Goal: Task Accomplishment & Management: Use online tool/utility

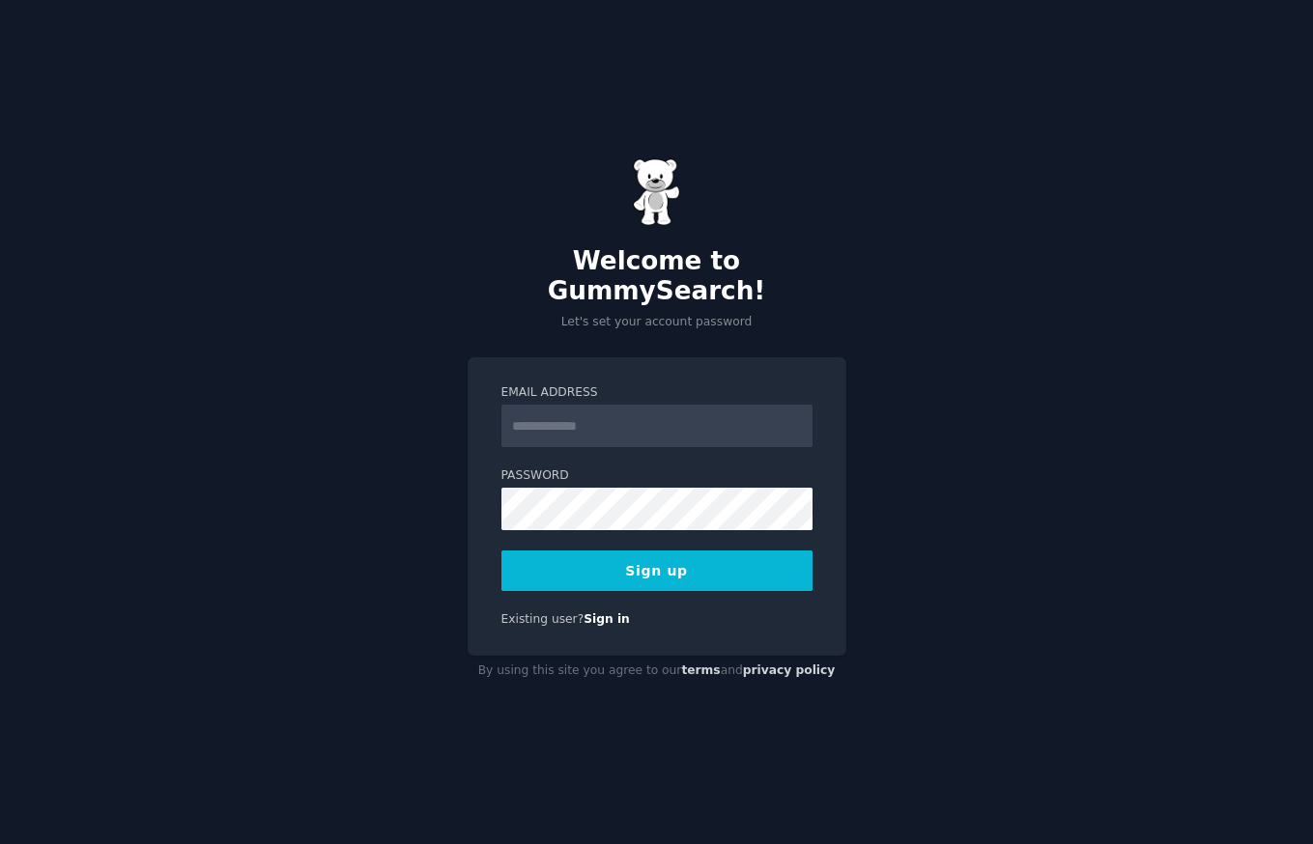
type input "**********"
click at [699, 564] on button "Sign up" at bounding box center [656, 571] width 311 height 41
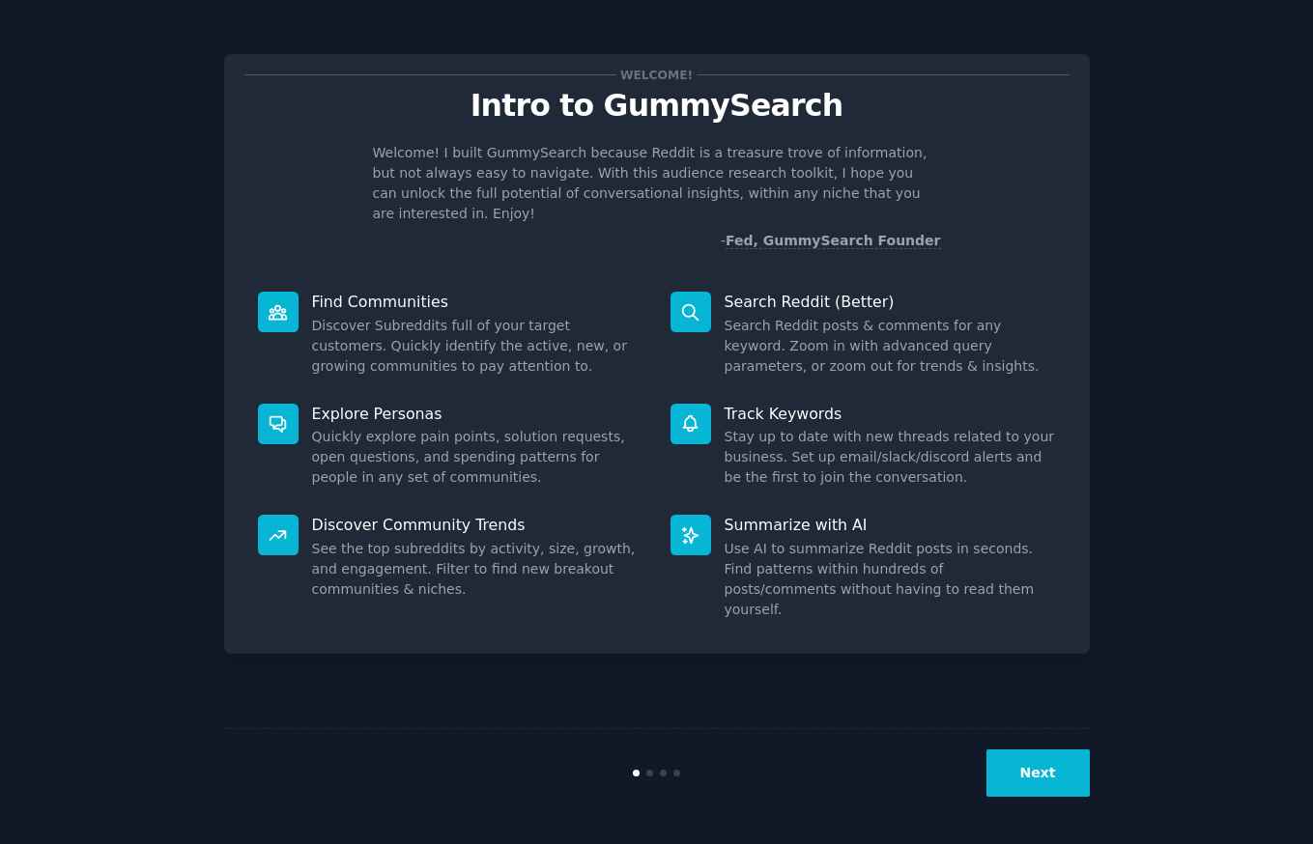
click at [1046, 780] on button "Next" at bounding box center [1037, 773] width 103 height 47
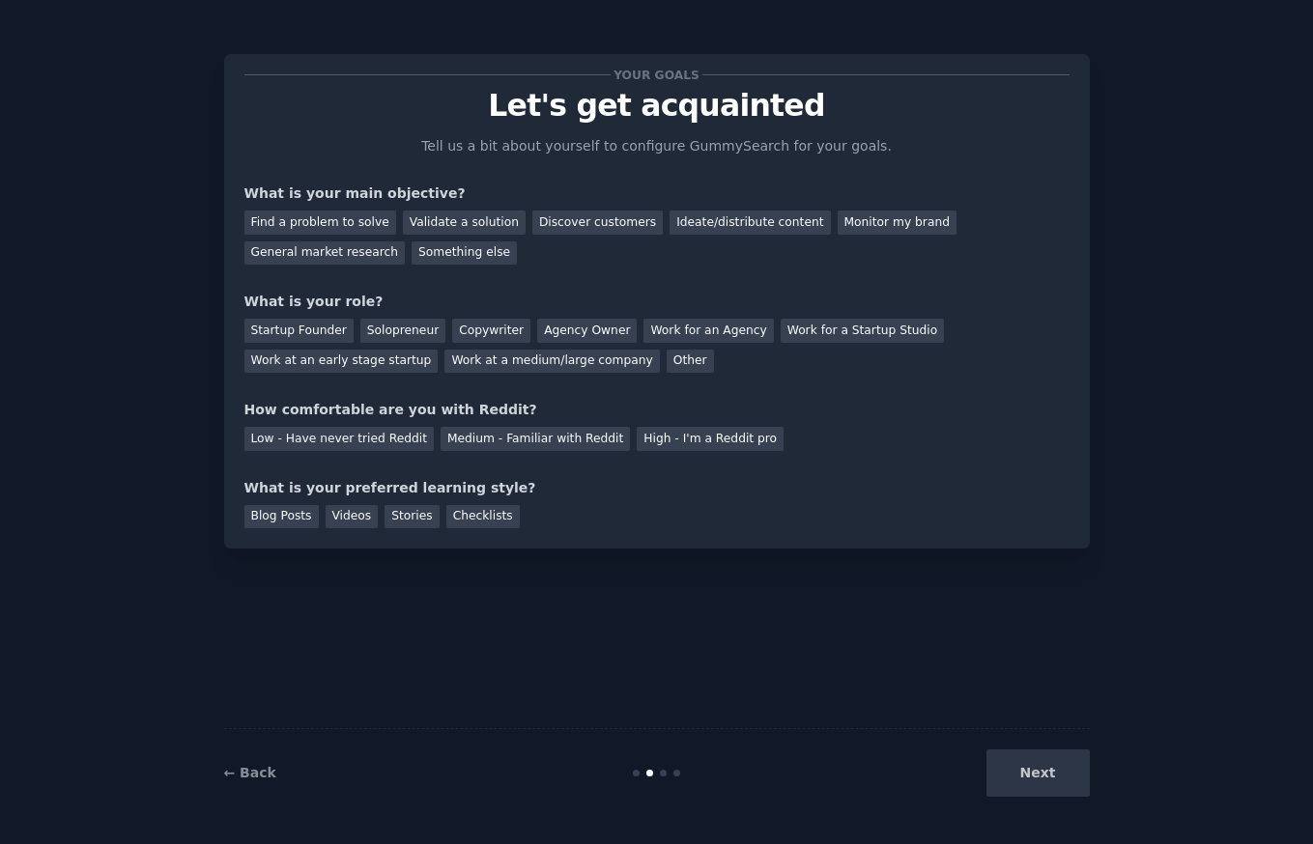
click at [1046, 780] on div "Next" at bounding box center [945, 773] width 289 height 47
click at [1030, 770] on div "Next" at bounding box center [945, 773] width 289 height 47
click at [466, 518] on div "Checklists" at bounding box center [482, 517] width 73 height 24
click at [403, 520] on div "Stories" at bounding box center [411, 517] width 54 height 24
click at [326, 222] on div "Find a problem to solve" at bounding box center [320, 223] width 152 height 24
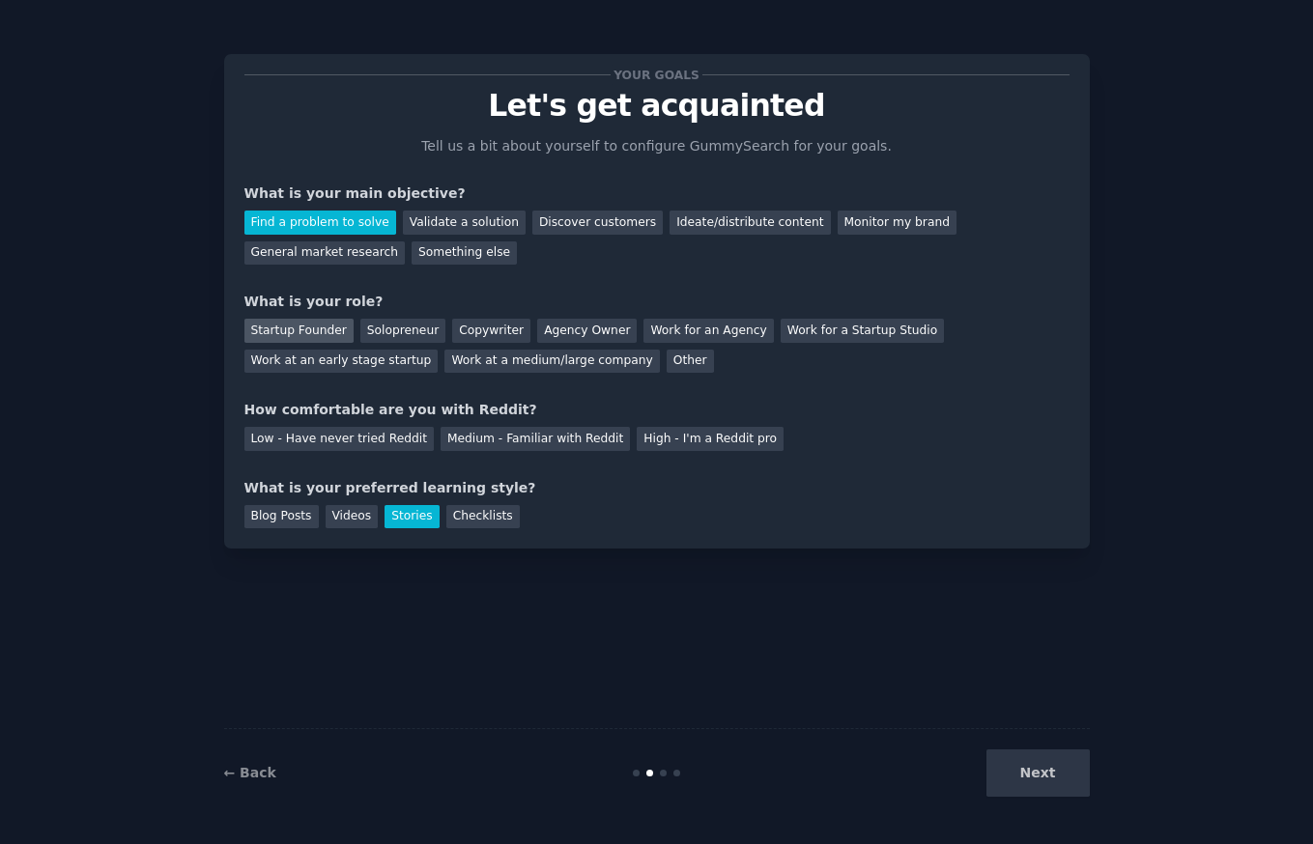
click at [319, 333] on div "Startup Founder" at bounding box center [298, 331] width 109 height 24
click at [385, 331] on div "Solopreneur" at bounding box center [402, 331] width 85 height 24
click at [460, 443] on div "Medium - Familiar with Reddit" at bounding box center [534, 439] width 189 height 24
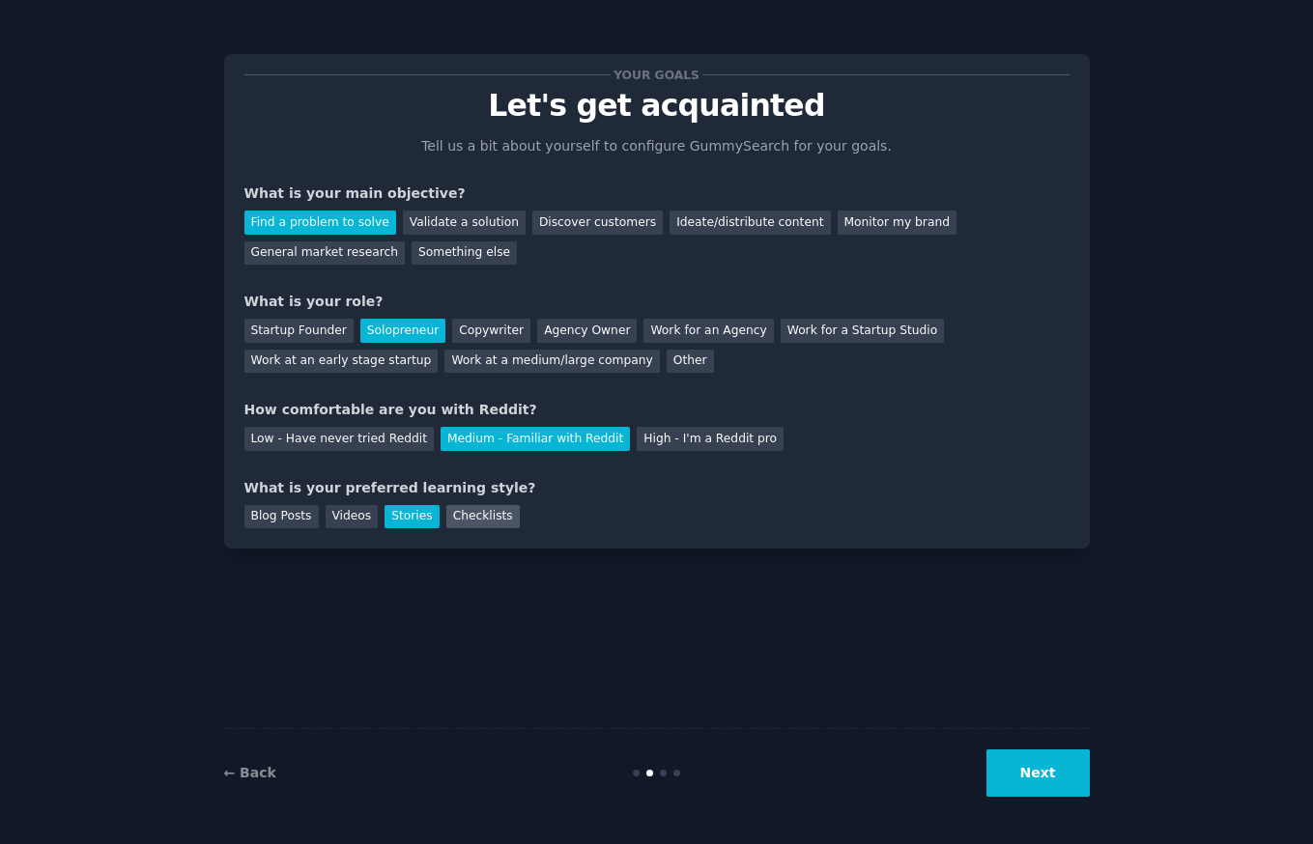
click at [483, 520] on div "Checklists" at bounding box center [482, 517] width 73 height 24
click at [402, 521] on div "Stories" at bounding box center [411, 517] width 54 height 24
click at [458, 522] on div "Checklists" at bounding box center [482, 517] width 73 height 24
click at [254, 768] on link "← Back" at bounding box center [250, 772] width 52 height 15
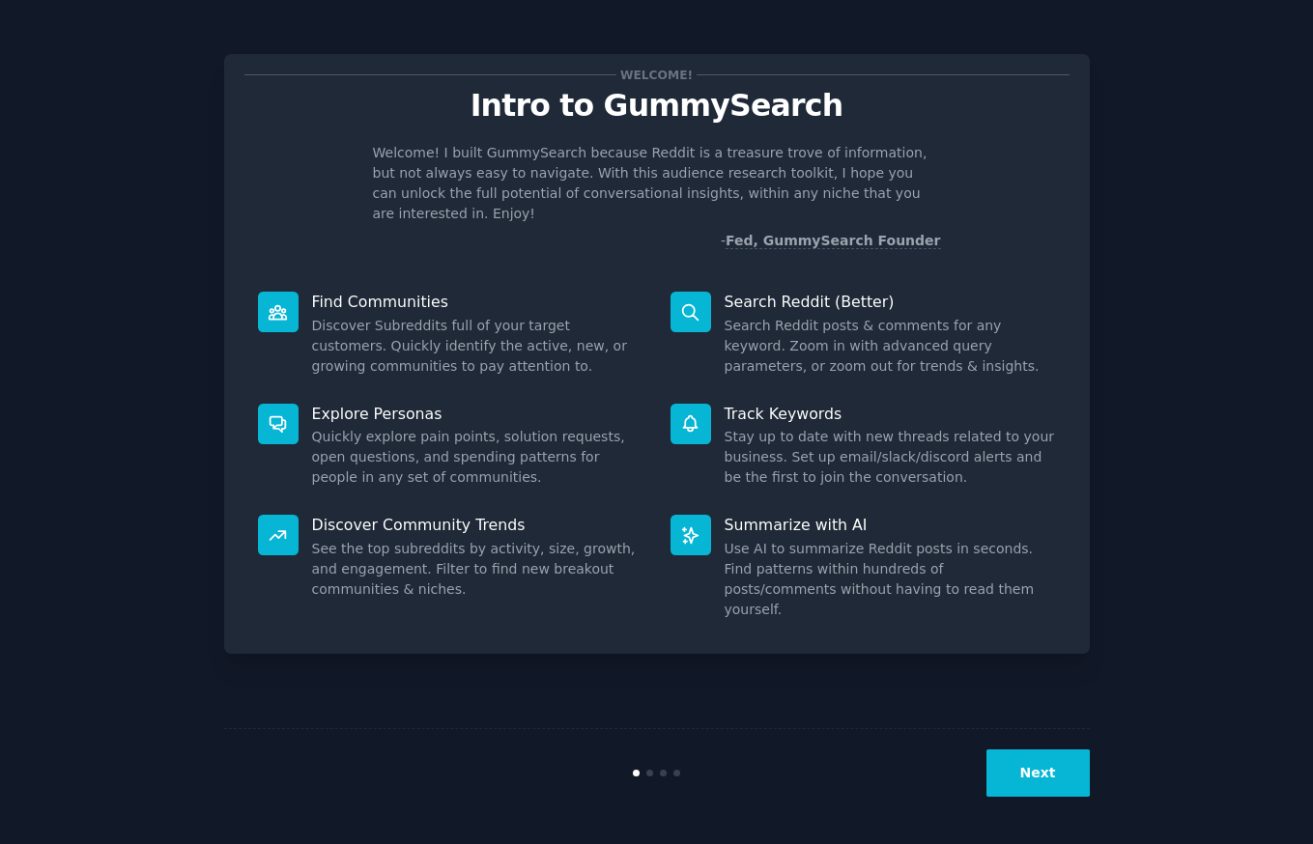
click at [1023, 753] on button "Next" at bounding box center [1037, 773] width 103 height 47
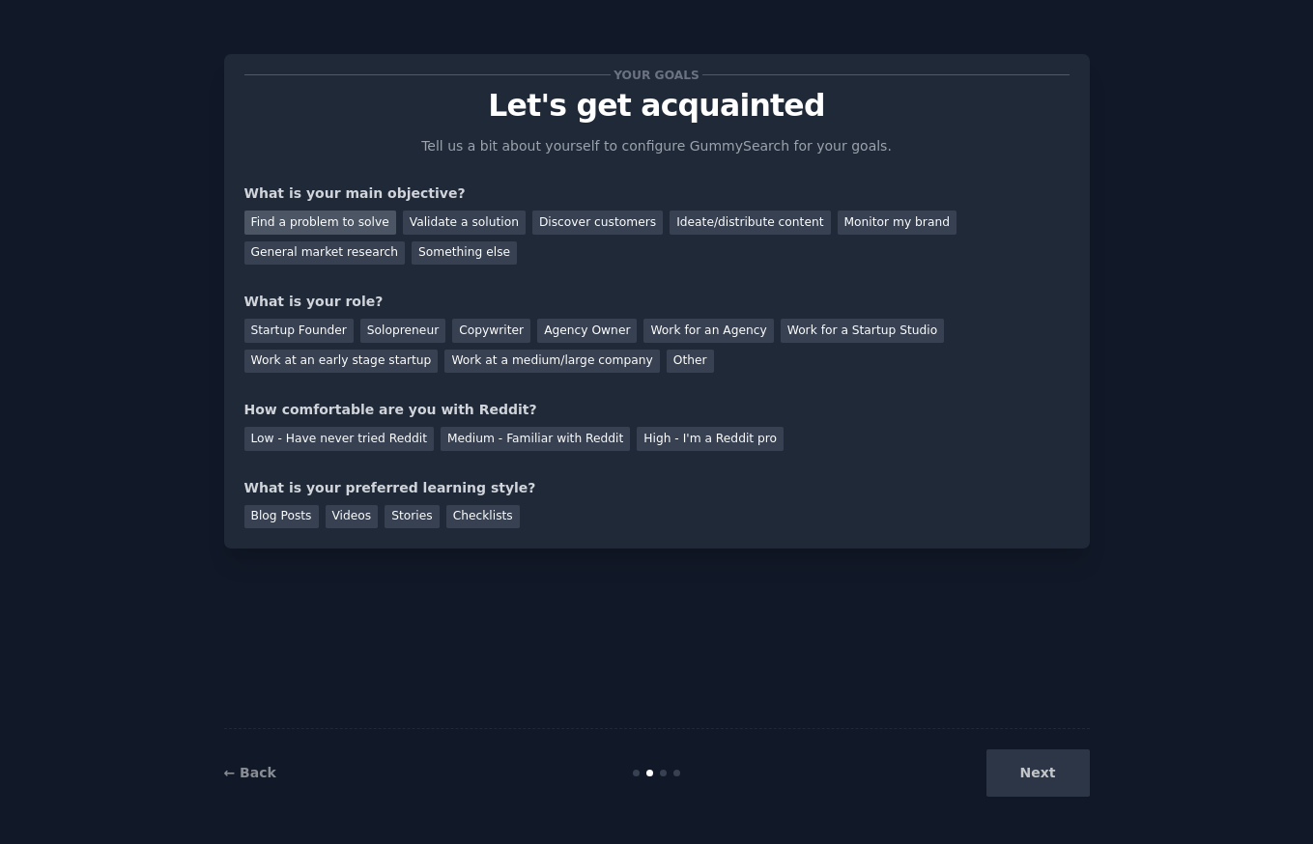
click at [333, 225] on div "Find a problem to solve" at bounding box center [320, 223] width 152 height 24
click at [383, 328] on div "Solopreneur" at bounding box center [402, 331] width 85 height 24
click at [461, 448] on div "Medium - Familiar with Reddit" at bounding box center [534, 439] width 189 height 24
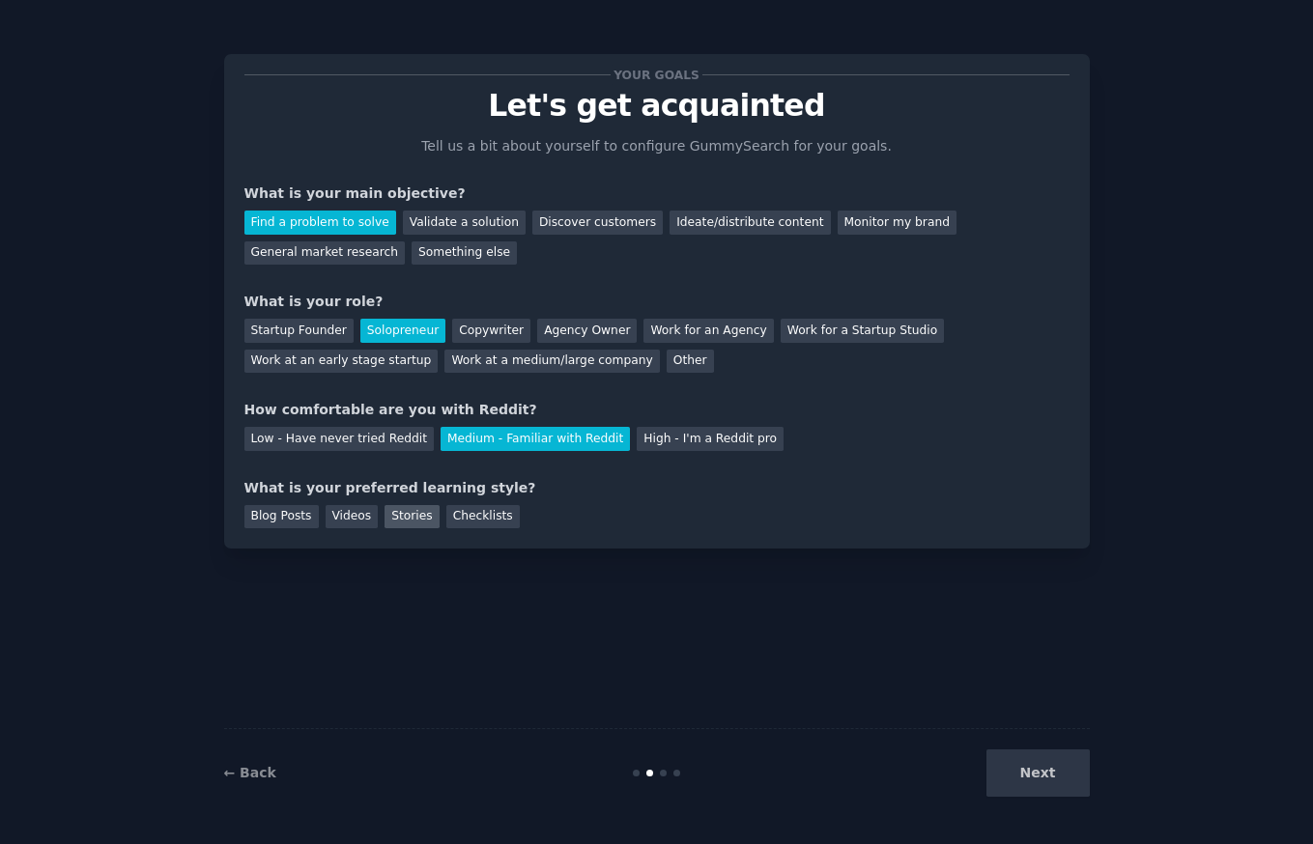
click at [404, 523] on div "Stories" at bounding box center [411, 517] width 54 height 24
click at [1025, 780] on button "Next" at bounding box center [1037, 773] width 103 height 47
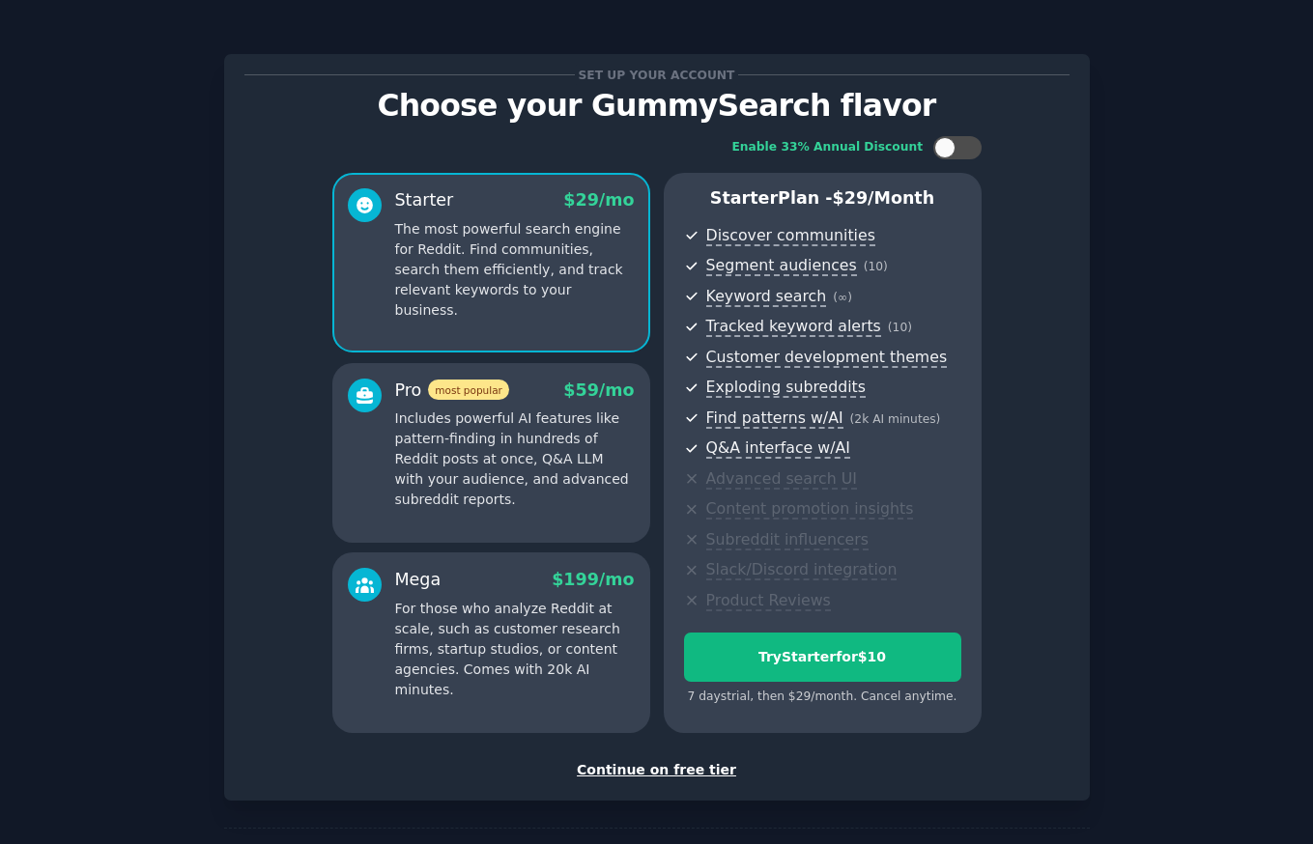
click at [675, 775] on div "Continue on free tier" at bounding box center [656, 770] width 825 height 20
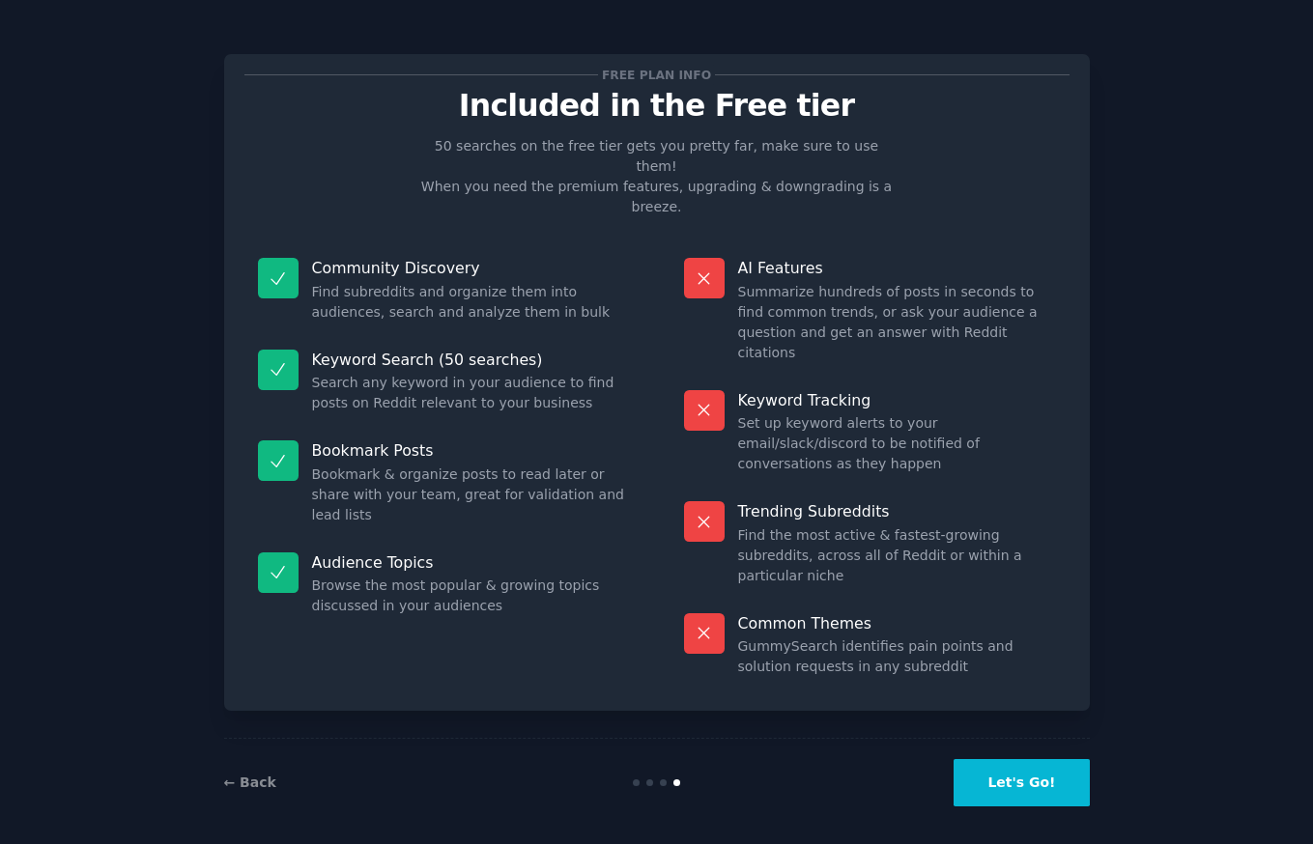
click at [1032, 790] on button "Let's Go!" at bounding box center [1020, 782] width 135 height 47
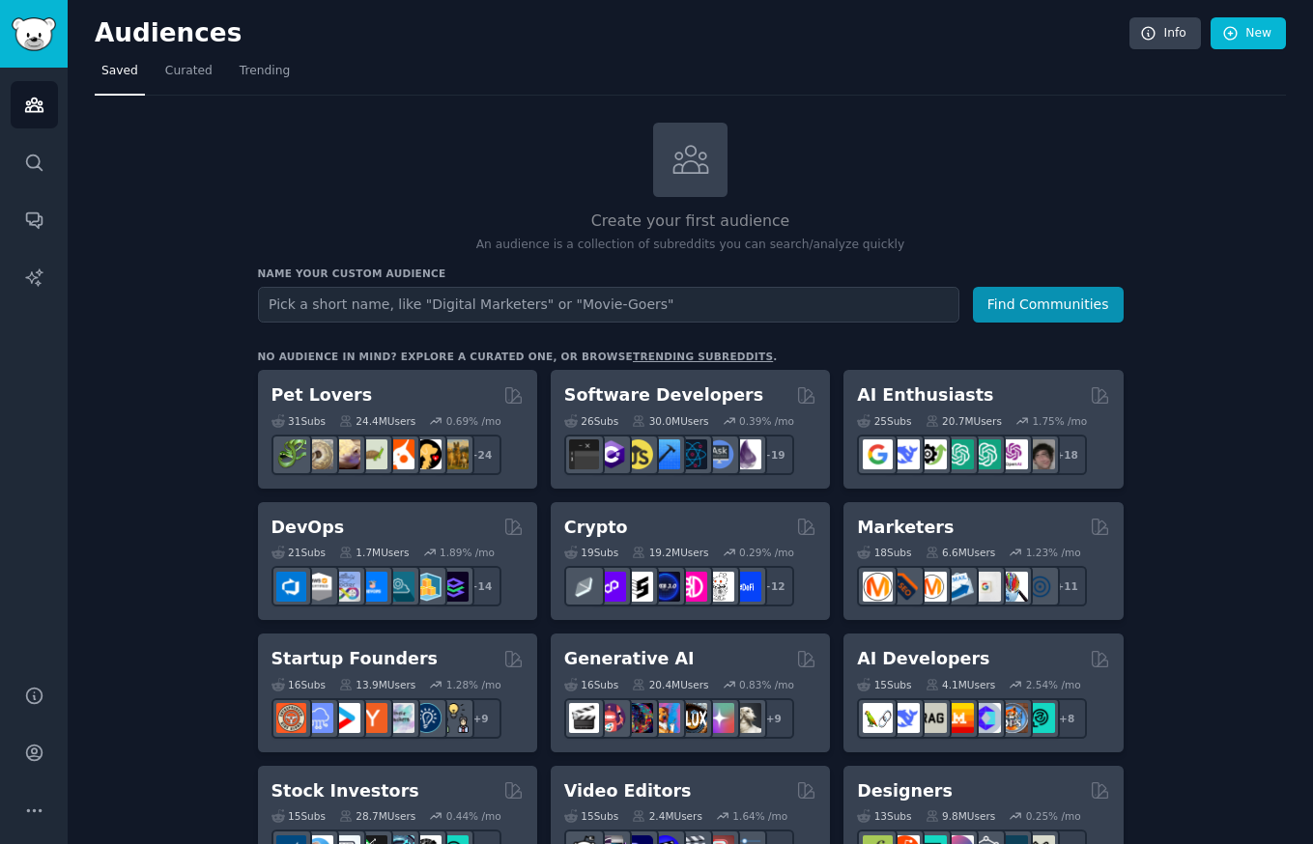
click at [39, 760] on icon "Sidebar" at bounding box center [34, 753] width 20 height 20
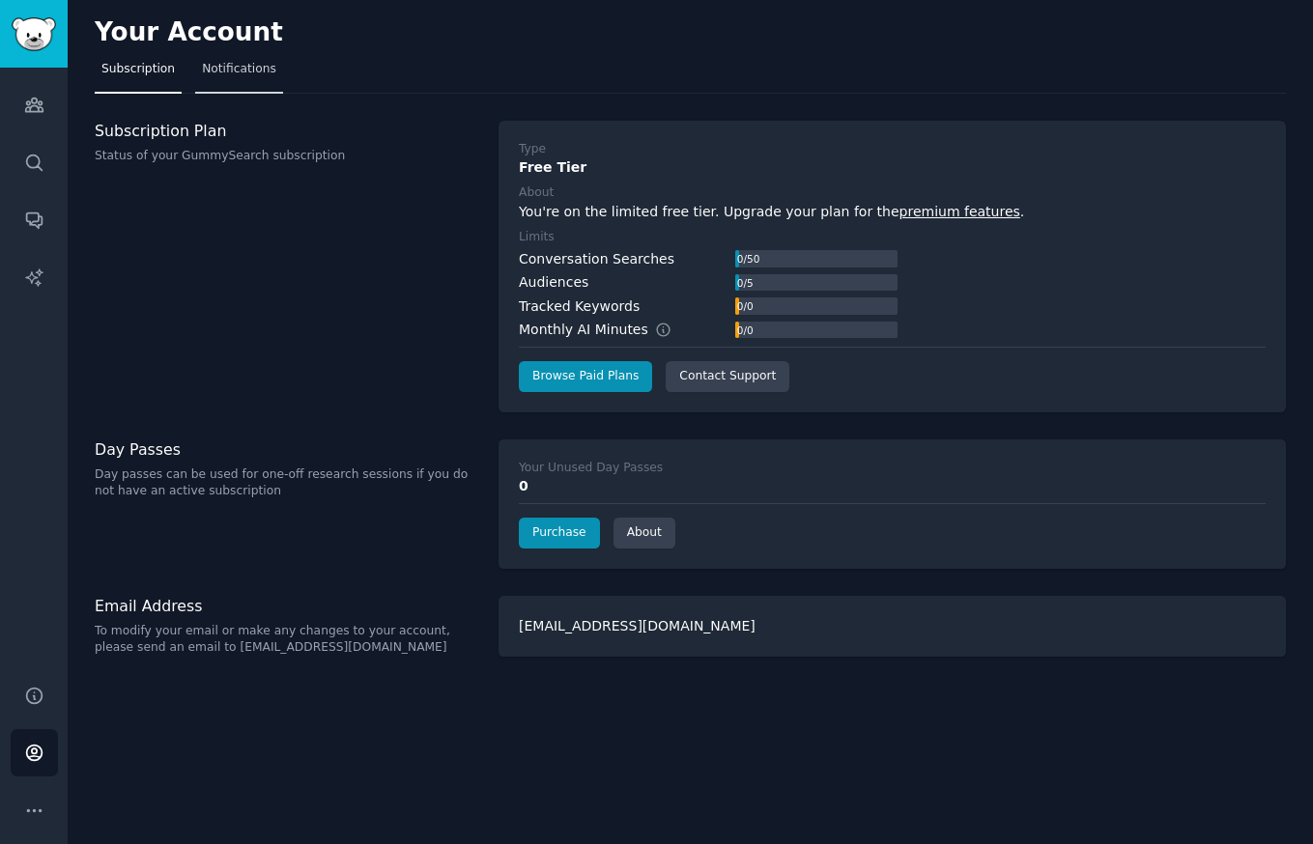
click at [224, 62] on span "Notifications" at bounding box center [239, 69] width 74 height 17
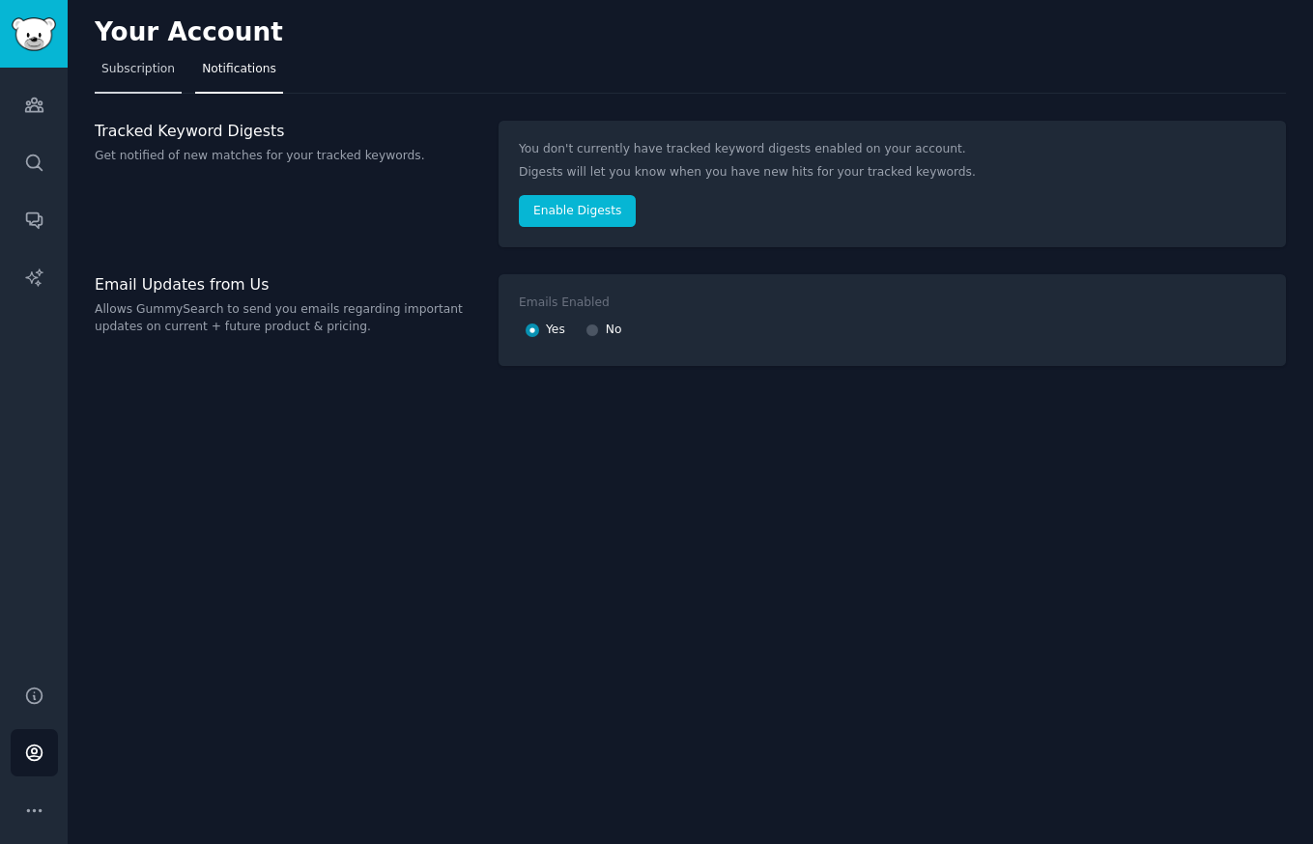
click at [119, 58] on link "Subscription" at bounding box center [138, 74] width 87 height 40
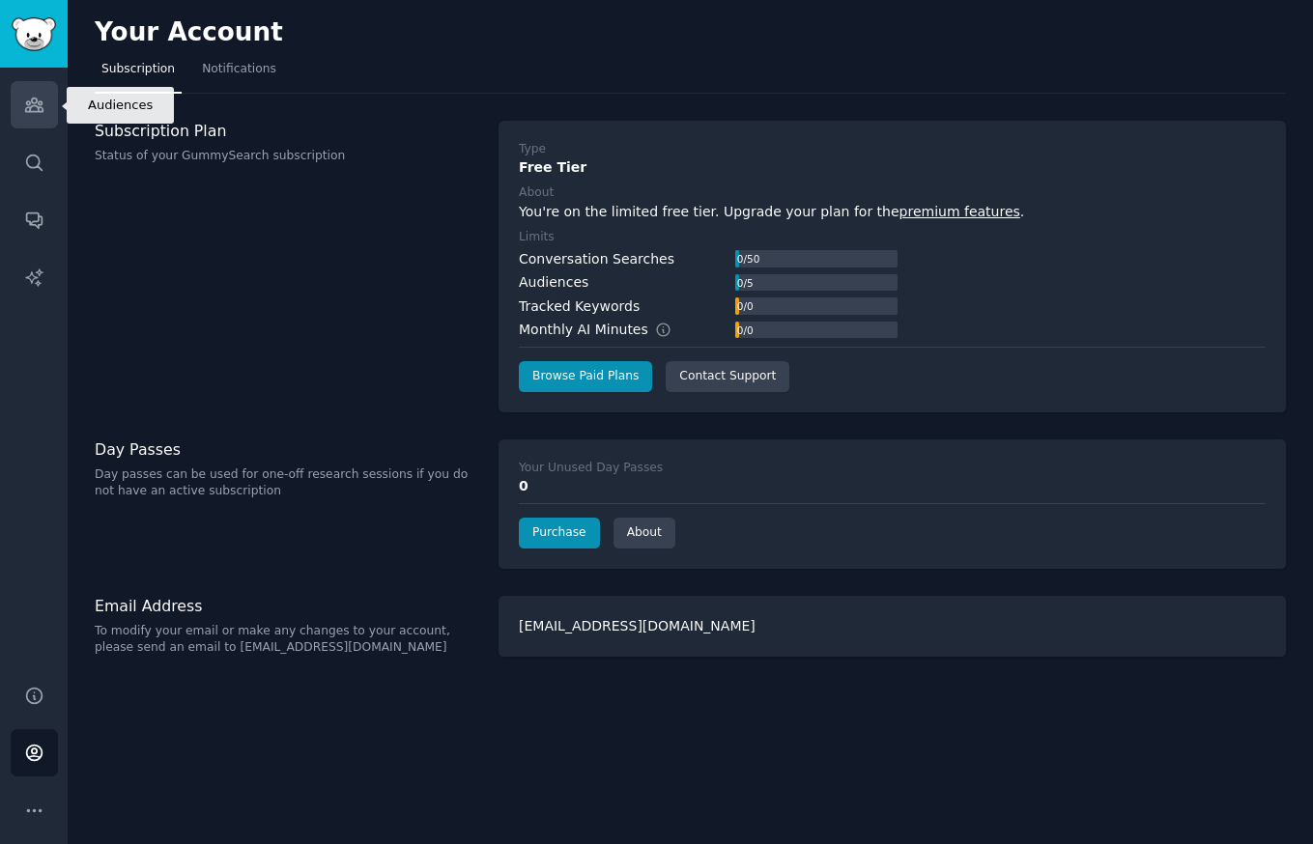
click at [34, 104] on icon "Sidebar" at bounding box center [34, 105] width 20 height 20
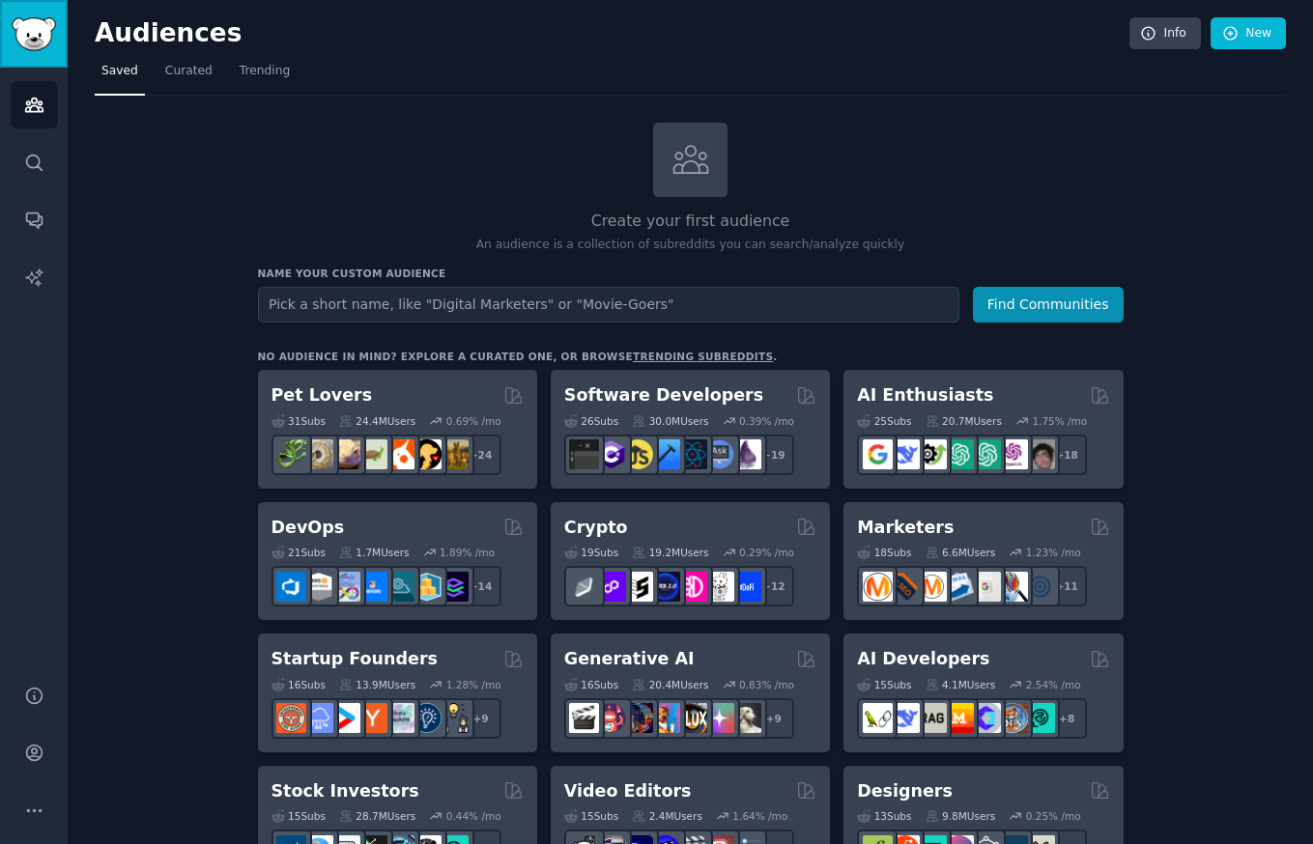
click at [30, 27] on img "Sidebar" at bounding box center [34, 34] width 44 height 34
click at [1164, 31] on link "Info" at bounding box center [1164, 33] width 71 height 33
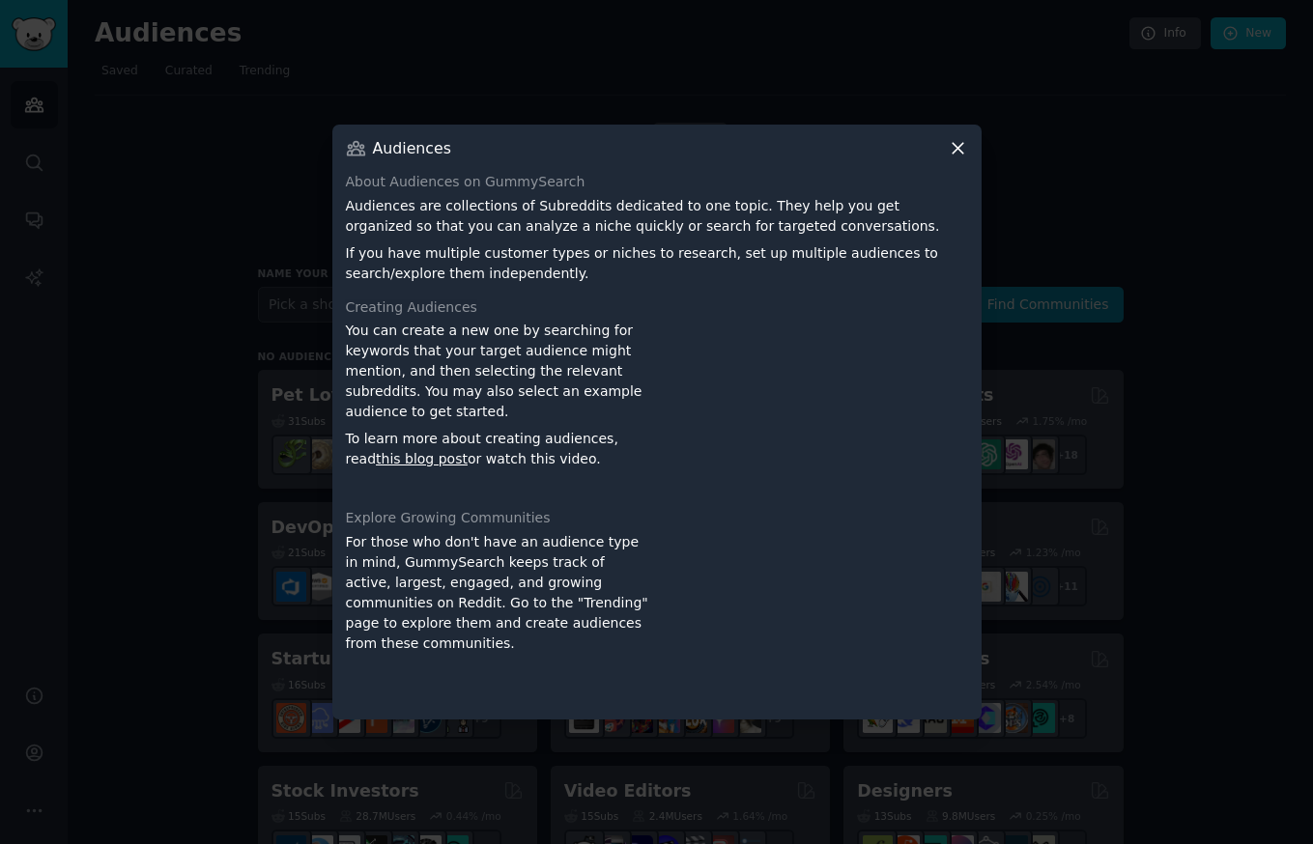
click at [957, 148] on icon at bounding box center [957, 149] width 11 height 11
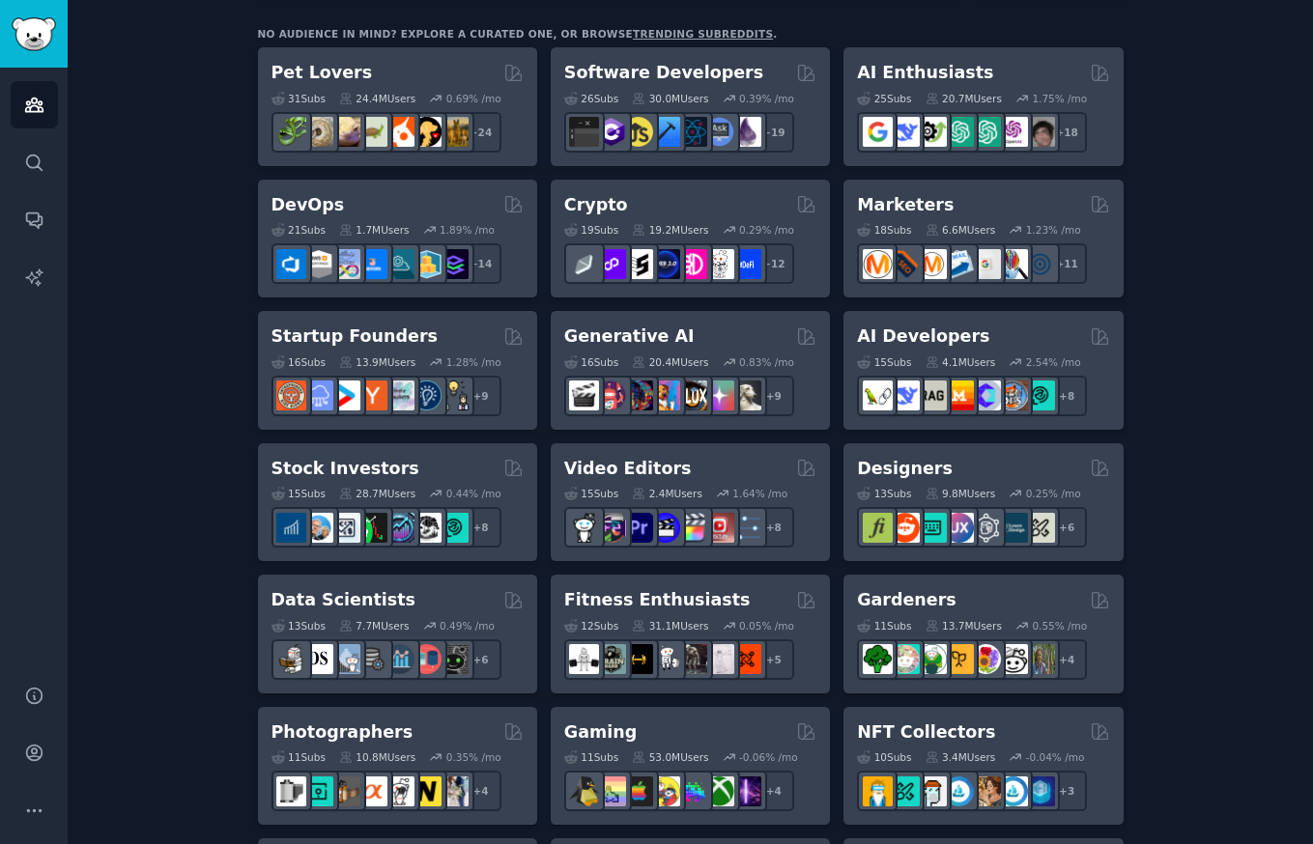
scroll to position [348, 0]
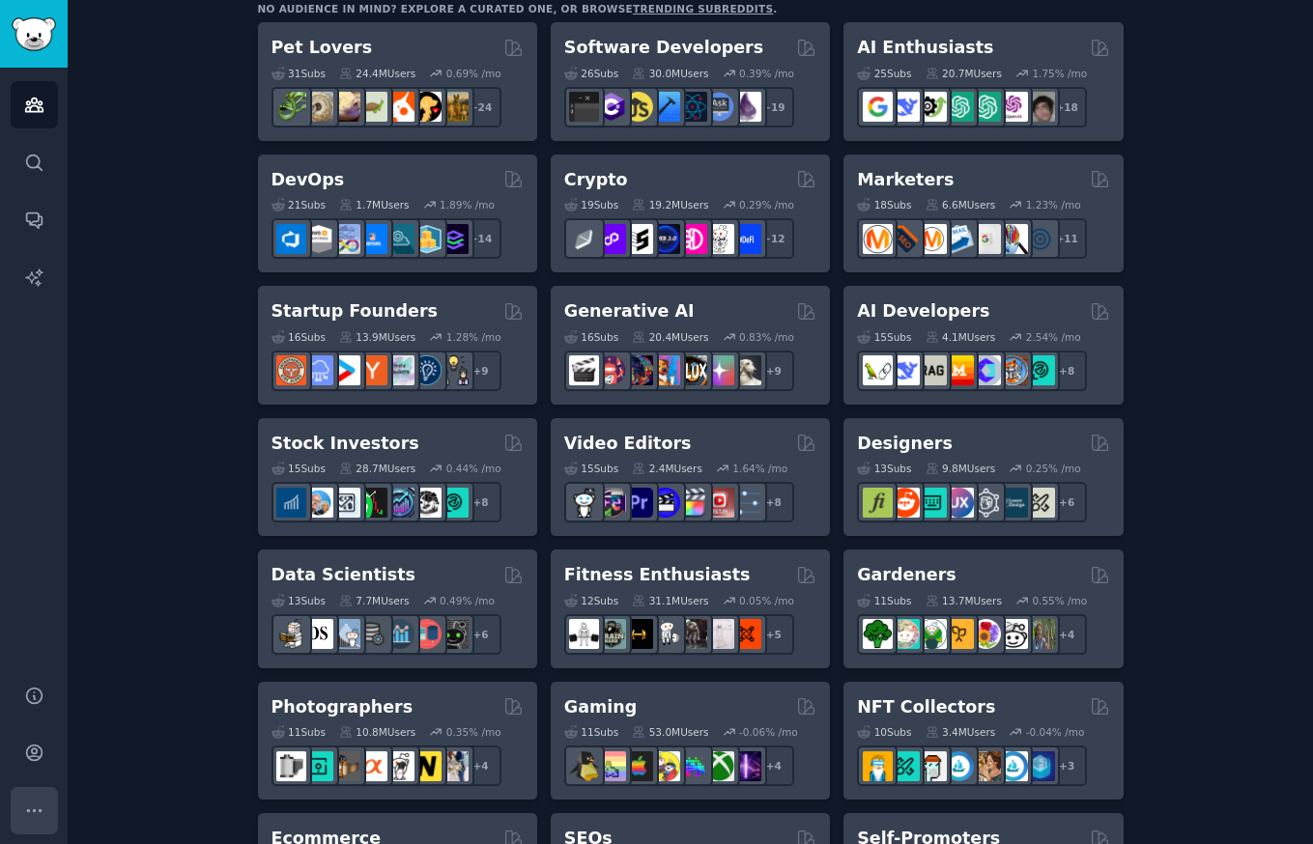
click at [24, 810] on icon "Sidebar" at bounding box center [34, 811] width 20 height 20
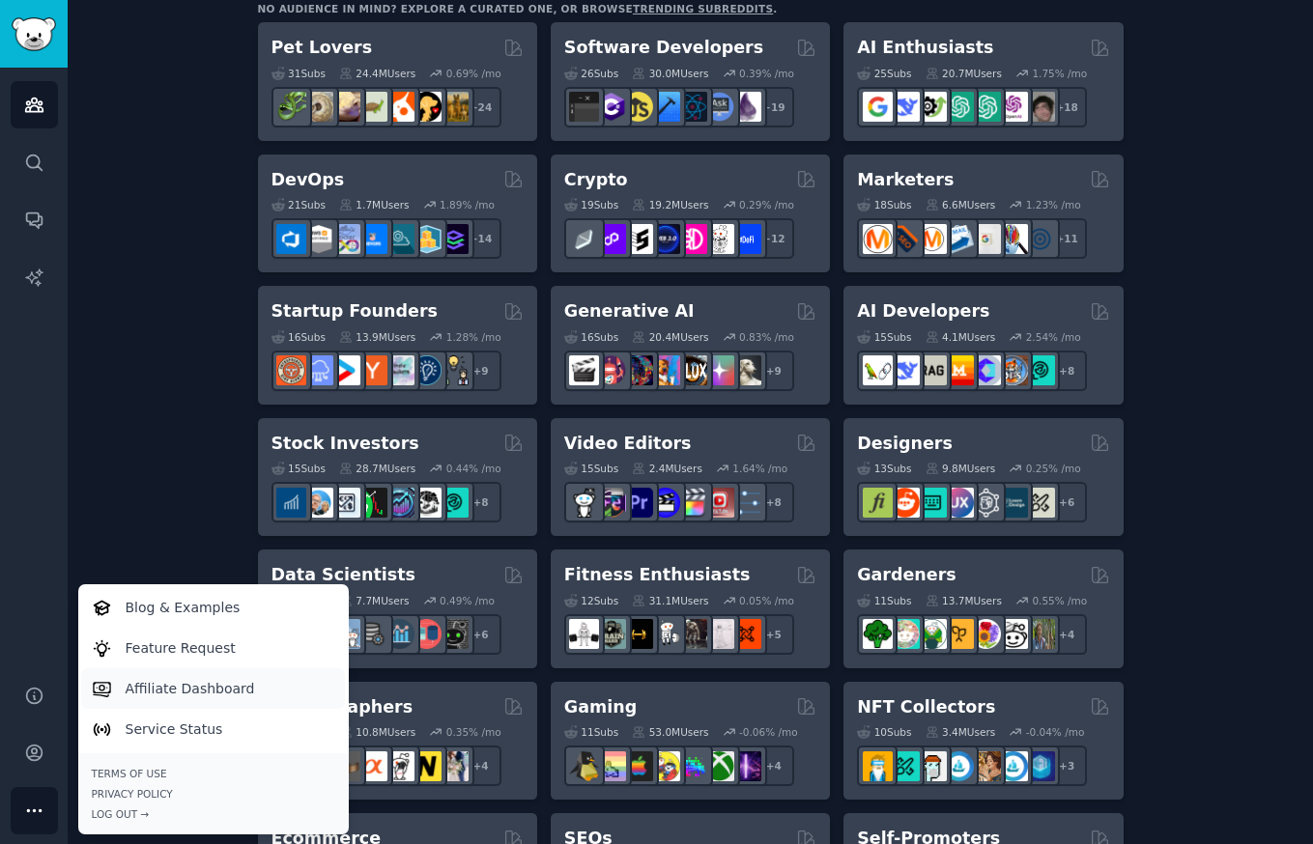
click at [186, 684] on p "Affiliate Dashboard" at bounding box center [190, 689] width 129 height 20
click at [130, 158] on div "Create your first audience An audience is a collection of subreddits you can se…" at bounding box center [690, 827] width 1191 height 2104
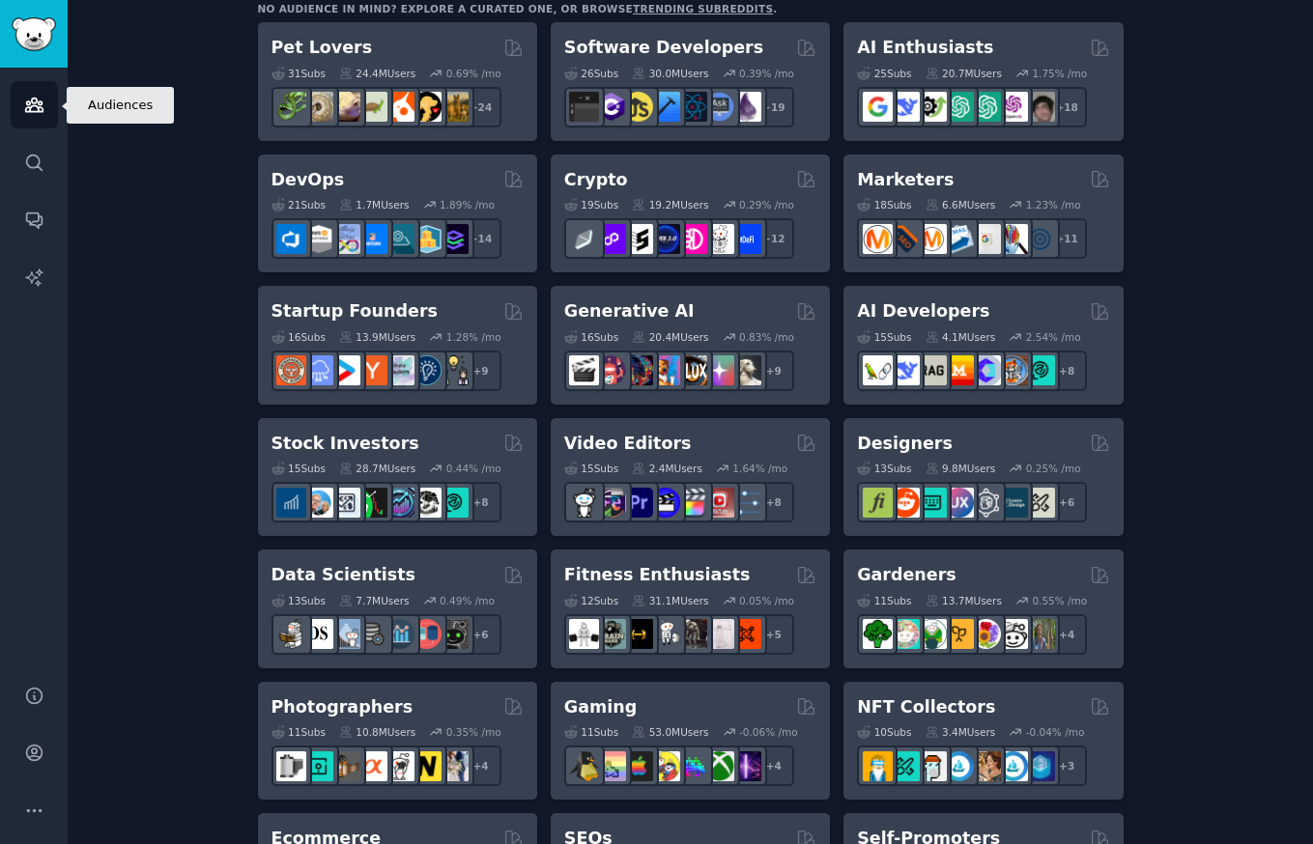
click at [43, 104] on icon "Sidebar" at bounding box center [34, 105] width 20 height 20
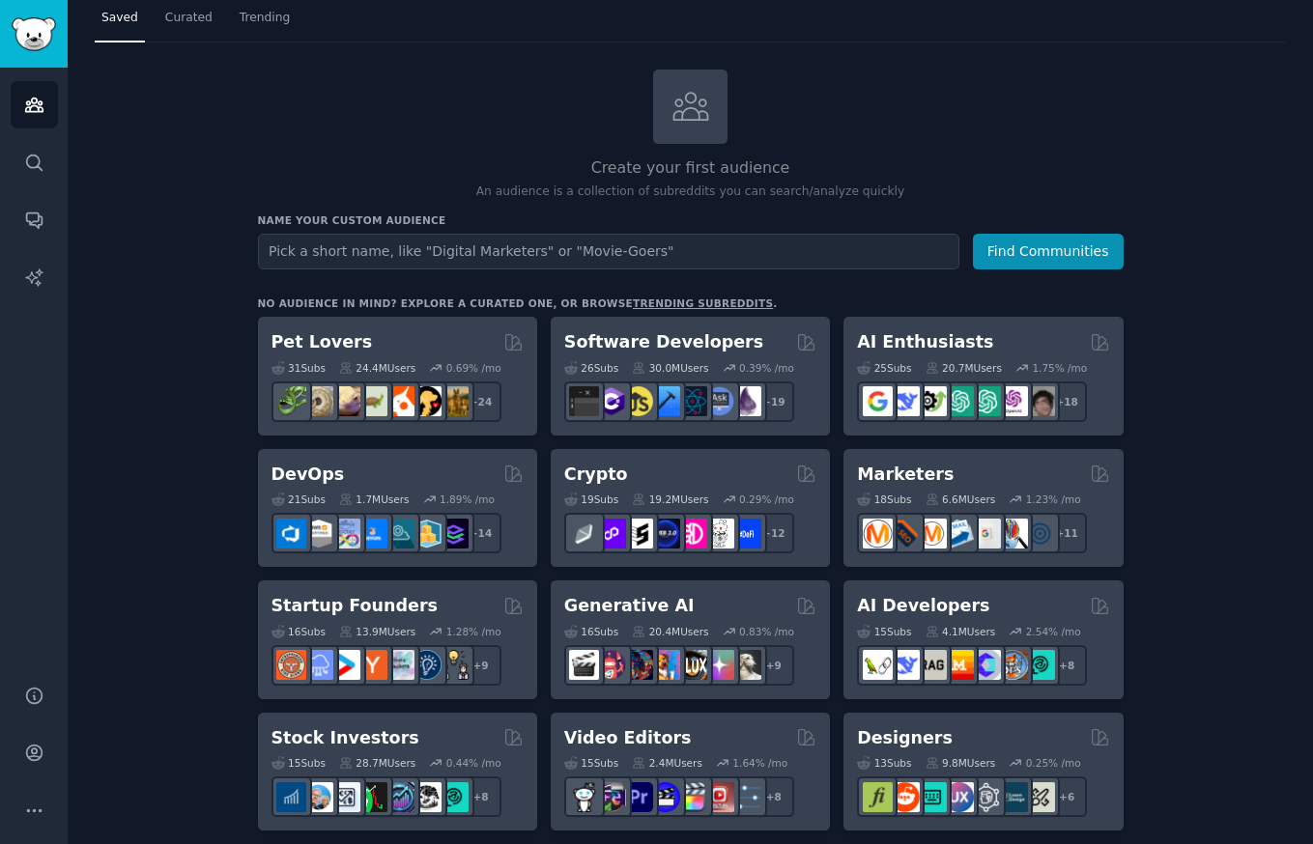
scroll to position [0, 0]
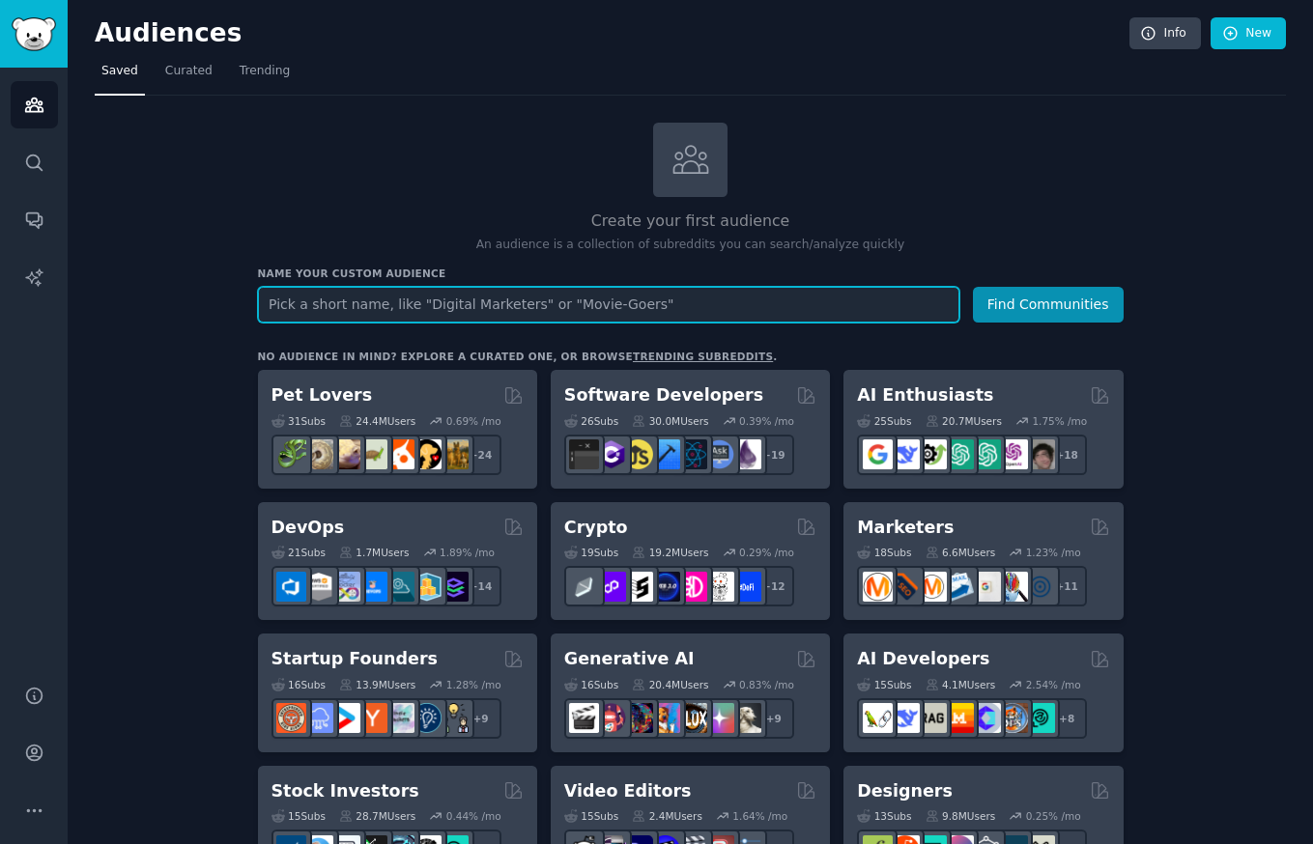
click at [359, 306] on input "text" at bounding box center [608, 305] width 701 height 36
type input "s"
type input "habit builders"
click at [973, 287] on button "Find Communities" at bounding box center [1048, 305] width 151 height 36
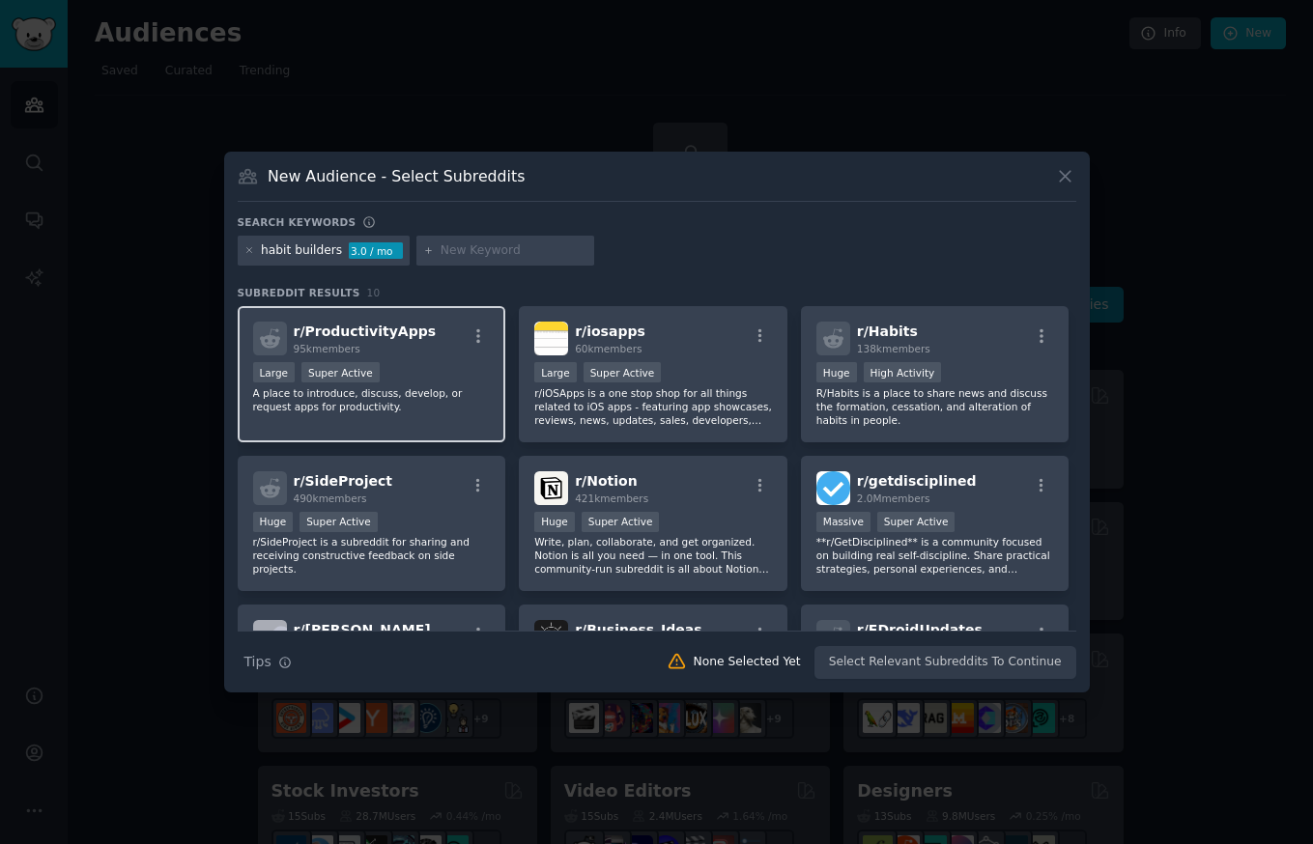
click at [424, 368] on div "Large Super Active" at bounding box center [372, 374] width 238 height 24
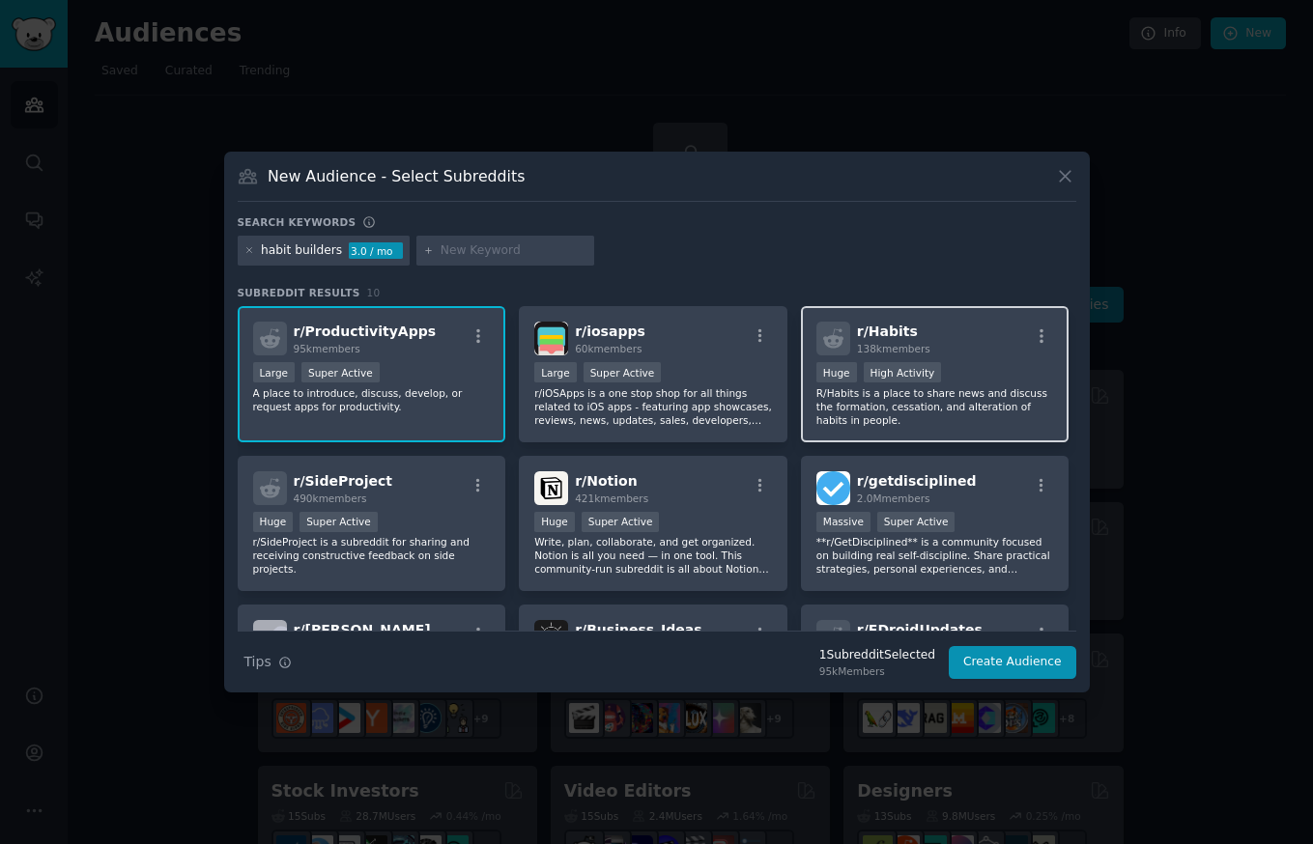
click at [1000, 417] on p "R/Habits is a place to share news and discuss the formation, cessation, and alt…" at bounding box center [935, 406] width 238 height 41
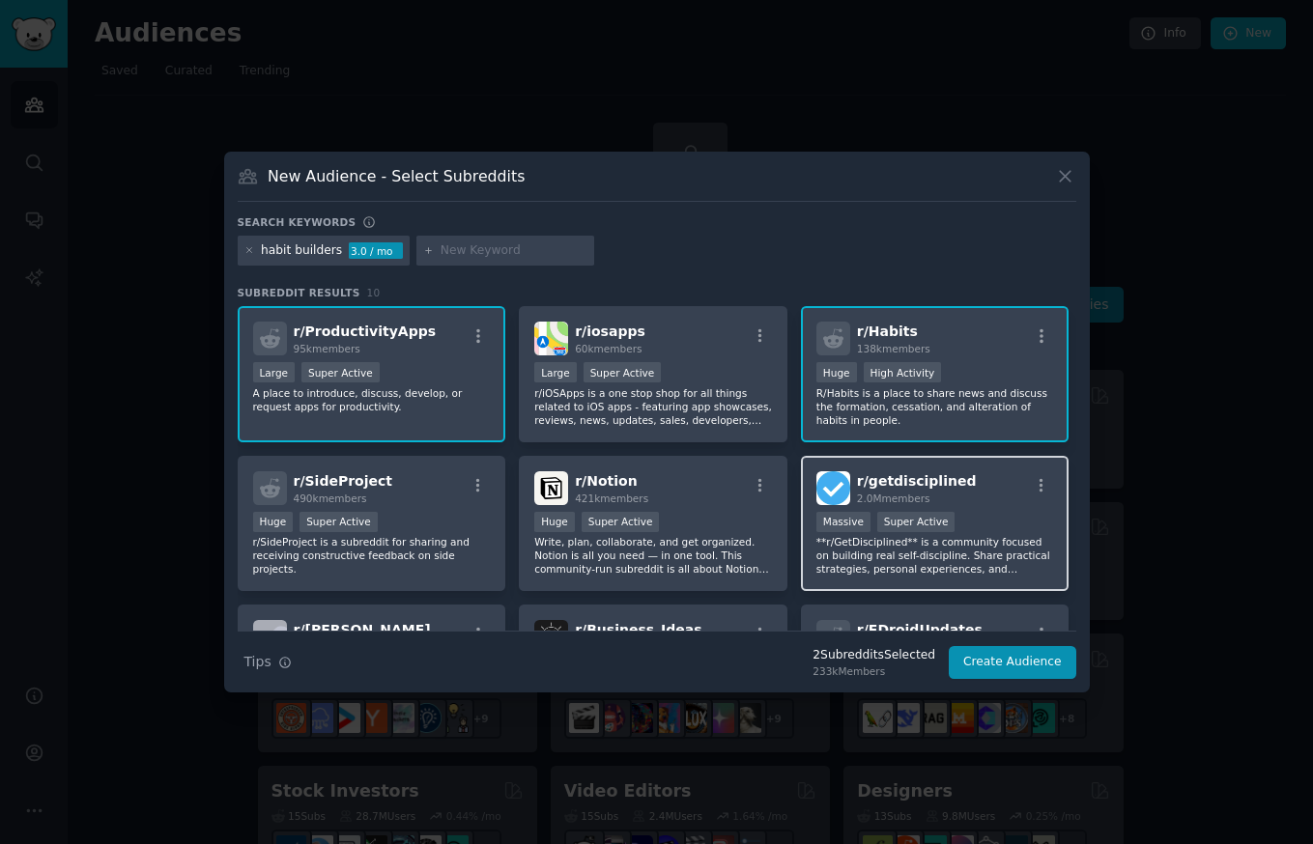
click at [990, 525] on div "Massive Super Active" at bounding box center [935, 524] width 238 height 24
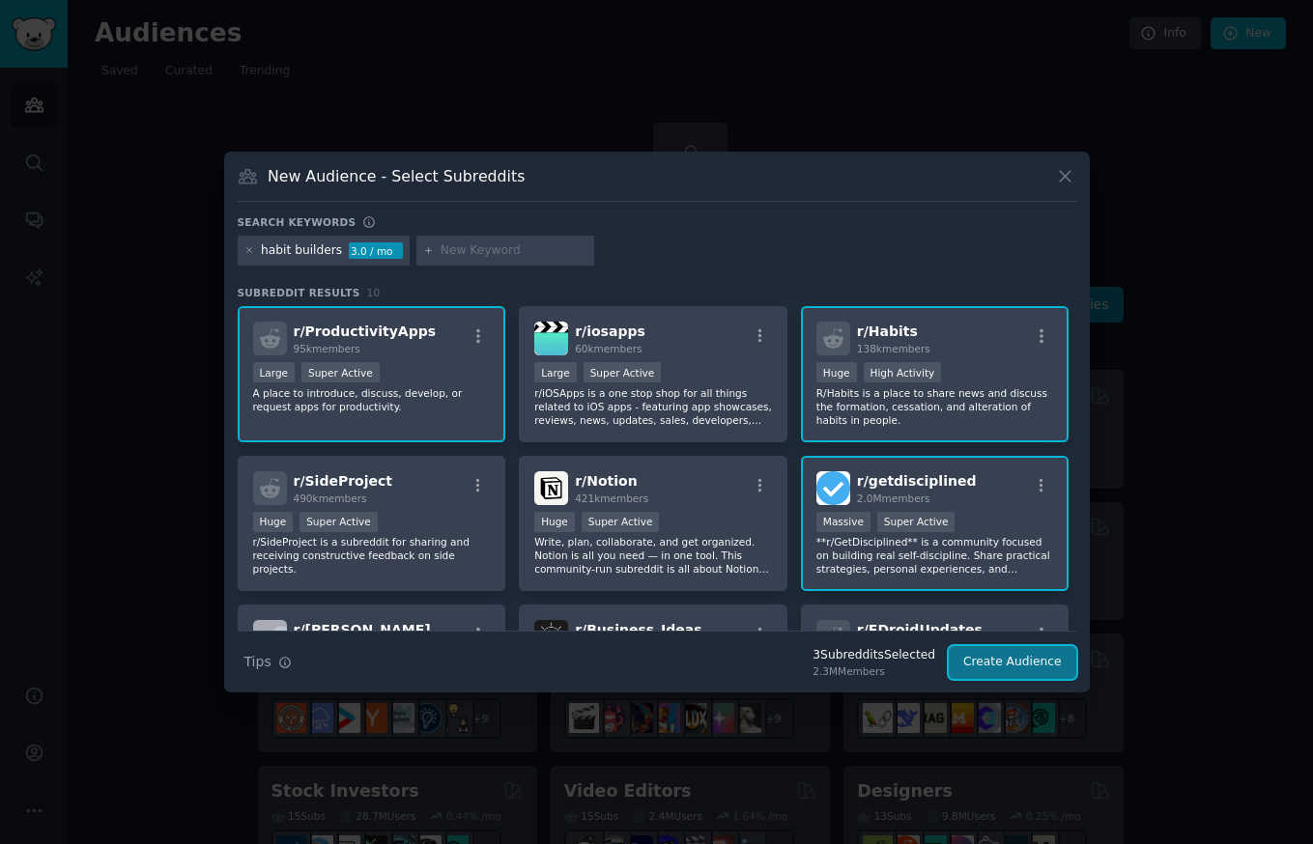
click at [1026, 674] on button "Create Audience" at bounding box center [1013, 662] width 128 height 33
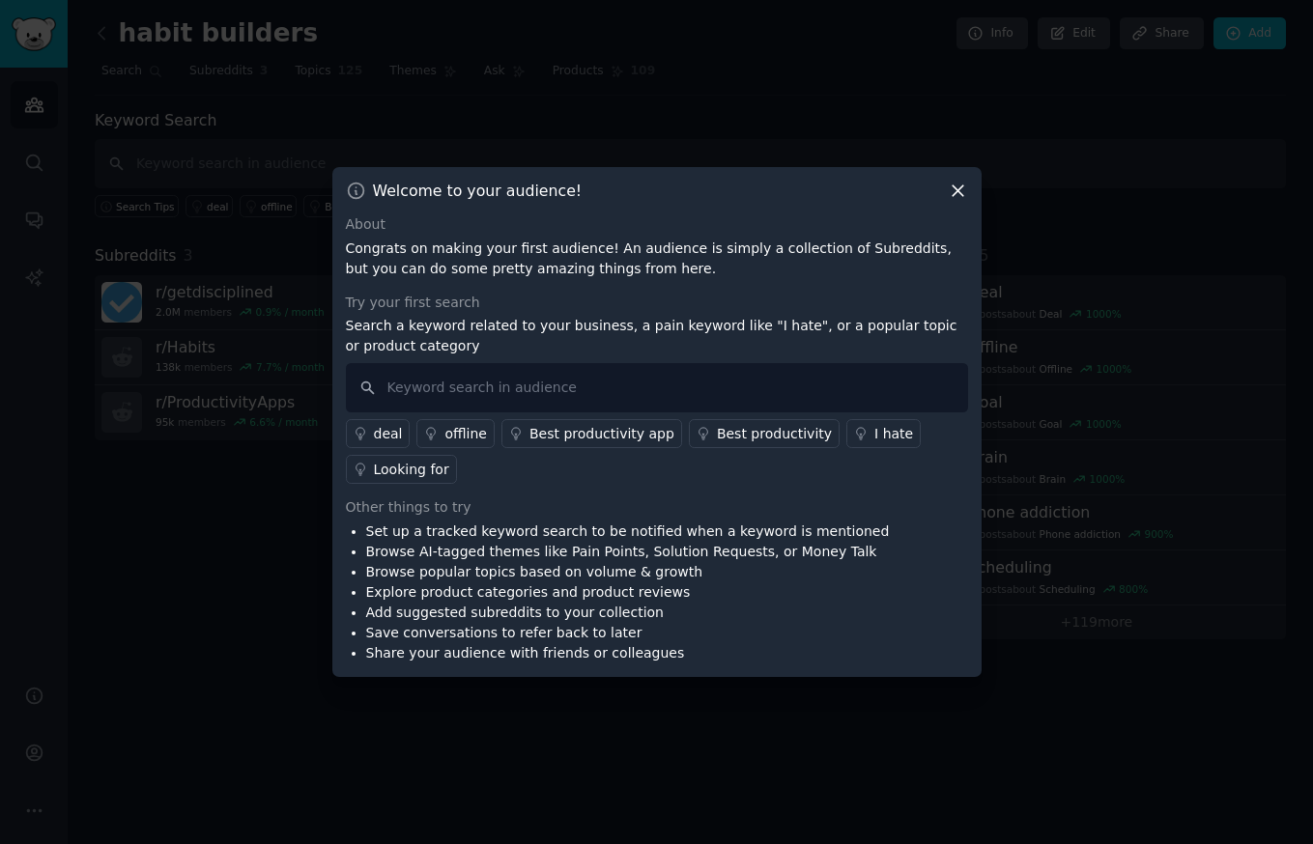
click at [963, 189] on icon at bounding box center [958, 191] width 20 height 20
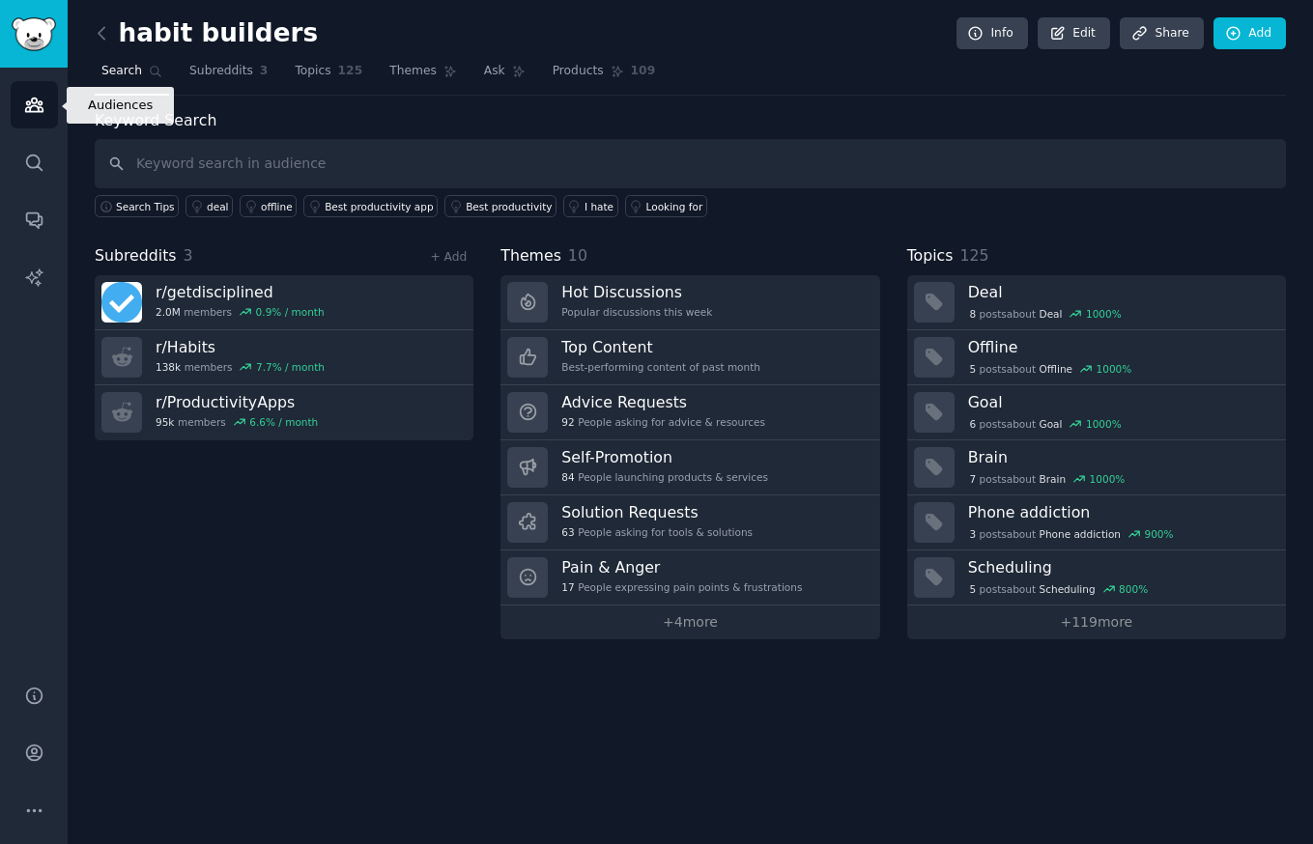
click at [31, 103] on icon "Sidebar" at bounding box center [34, 105] width 20 height 20
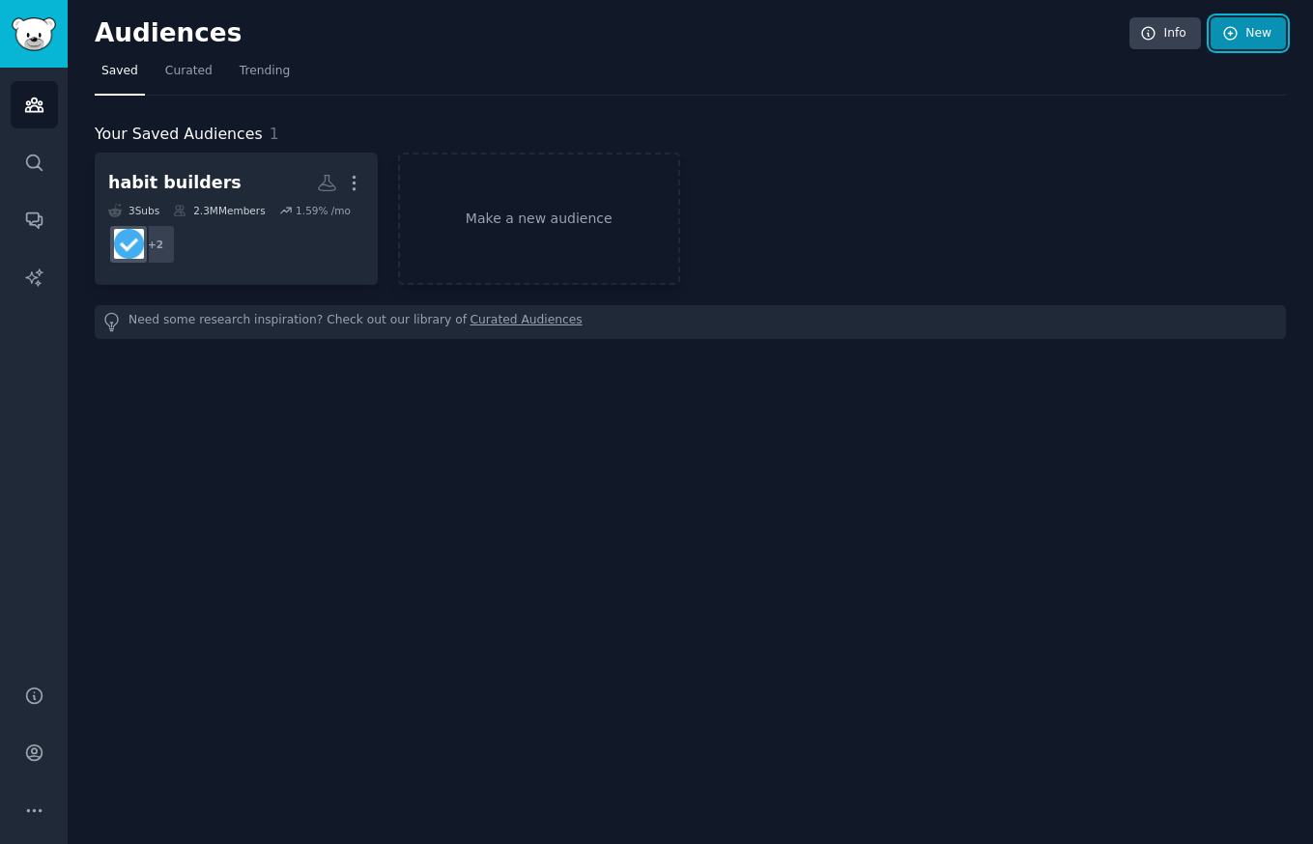
click at [1255, 42] on link "New" at bounding box center [1247, 33] width 75 height 33
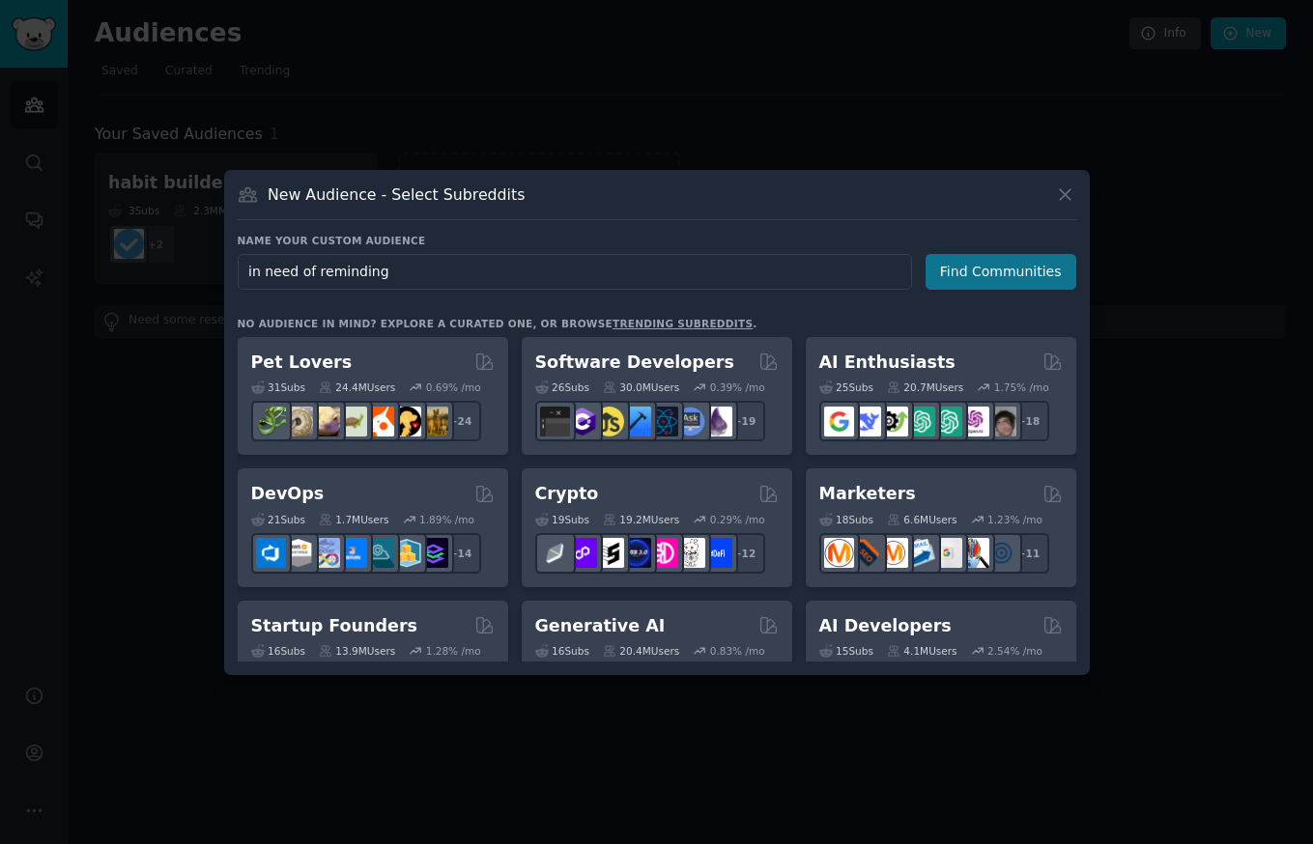
type input "in need of reminding"
click at [1021, 270] on button "Find Communities" at bounding box center [1000, 272] width 151 height 36
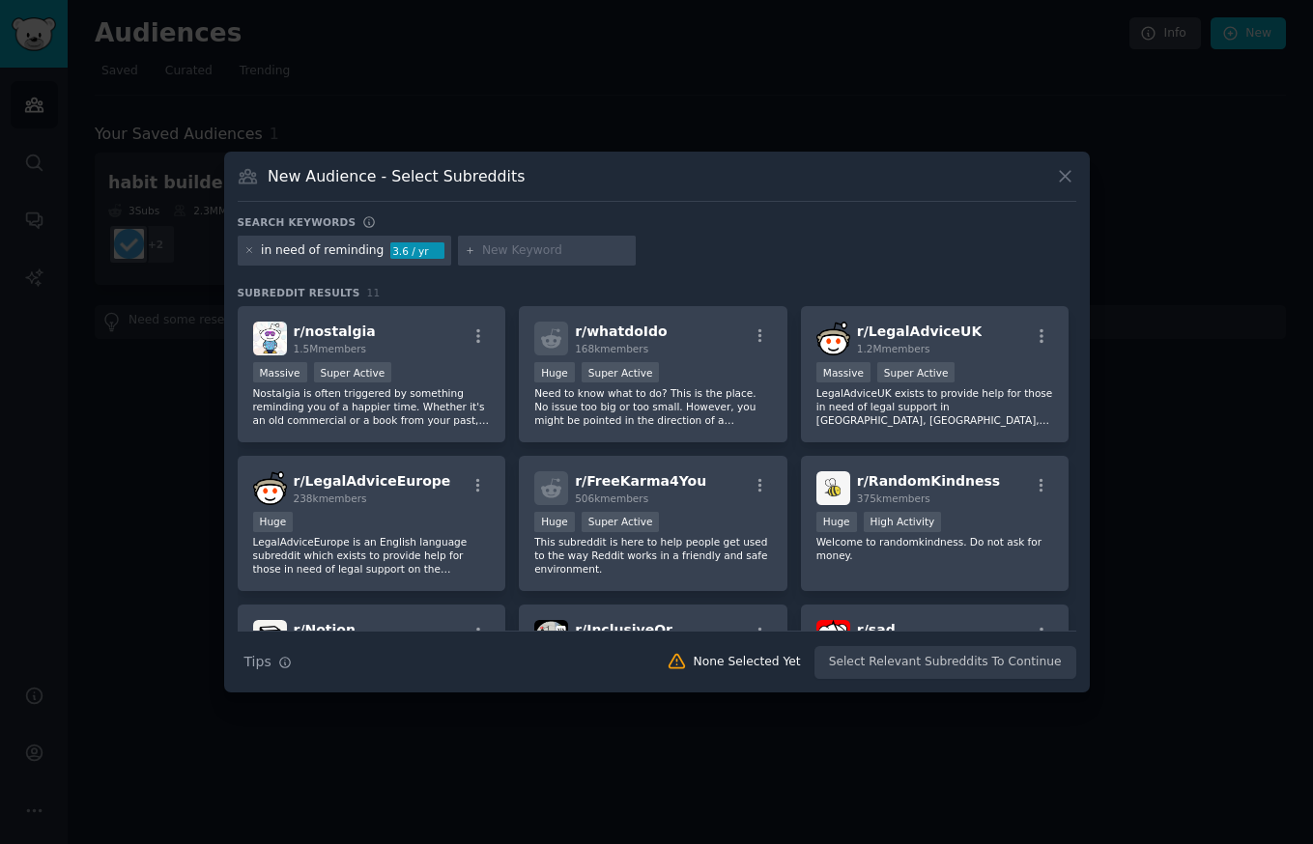
click at [324, 256] on div "in need of reminding" at bounding box center [322, 250] width 123 height 17
click at [249, 245] on icon at bounding box center [249, 250] width 11 height 11
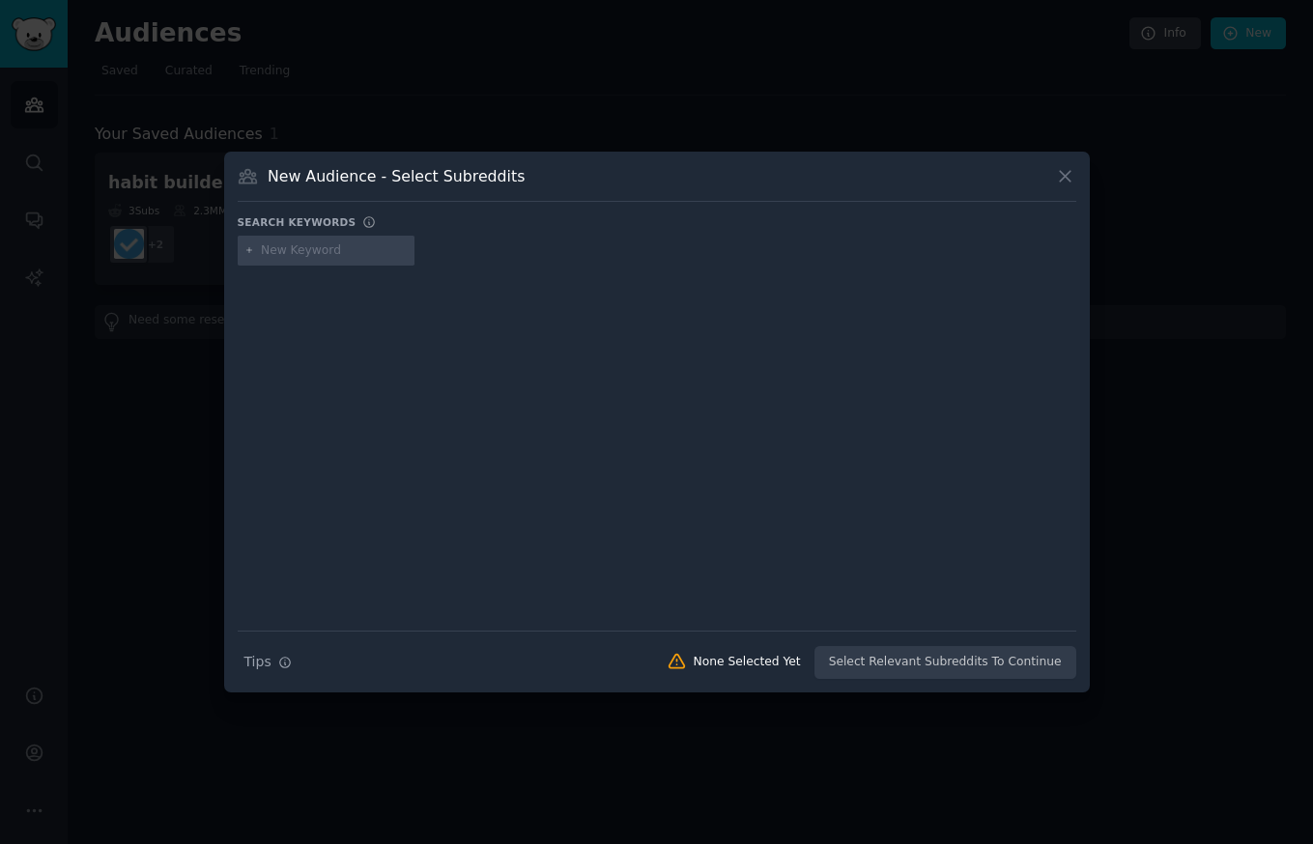
click at [301, 255] on input "text" at bounding box center [334, 250] width 147 height 17
type input "reminders routine"
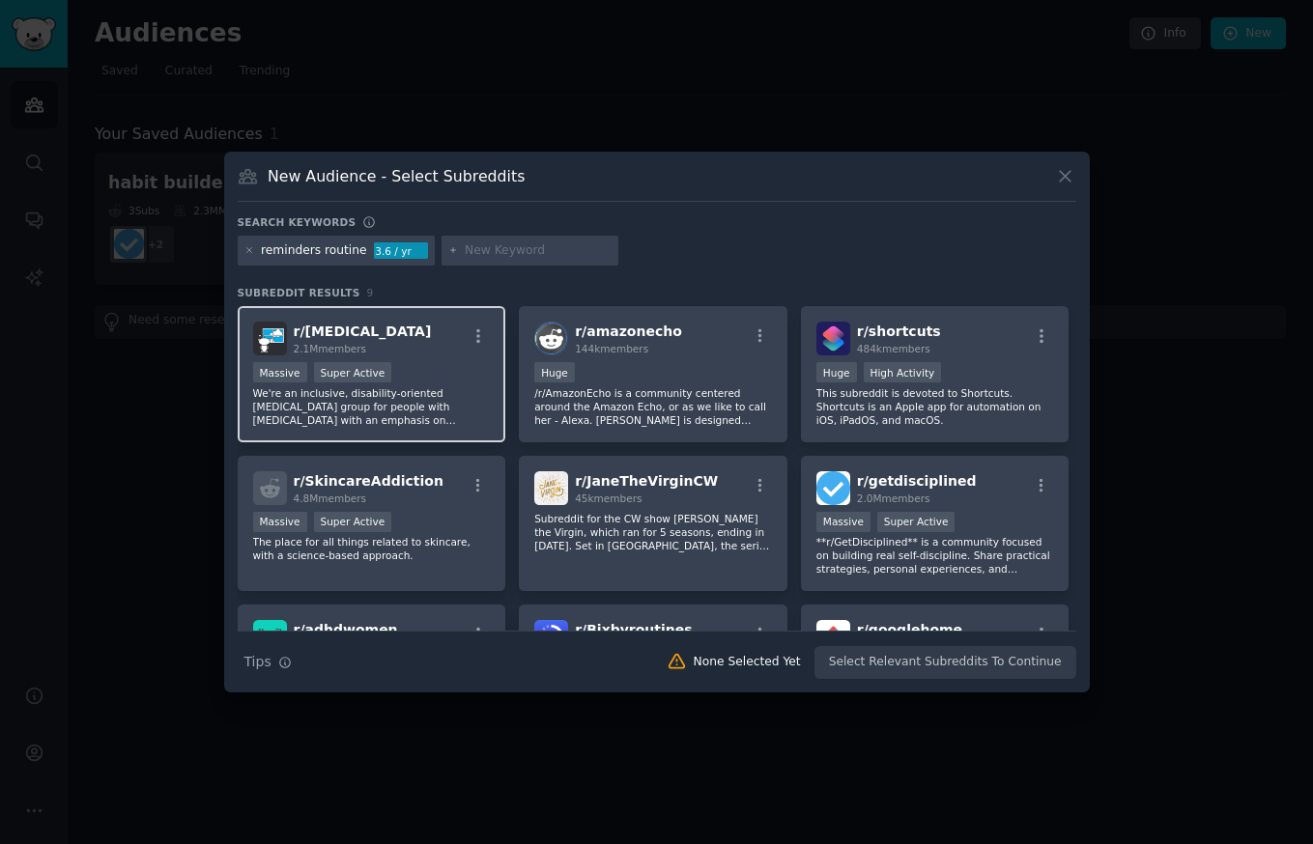
click at [415, 401] on p "We're an inclusive, disability-oriented [MEDICAL_DATA] group for people with [M…" at bounding box center [372, 406] width 238 height 41
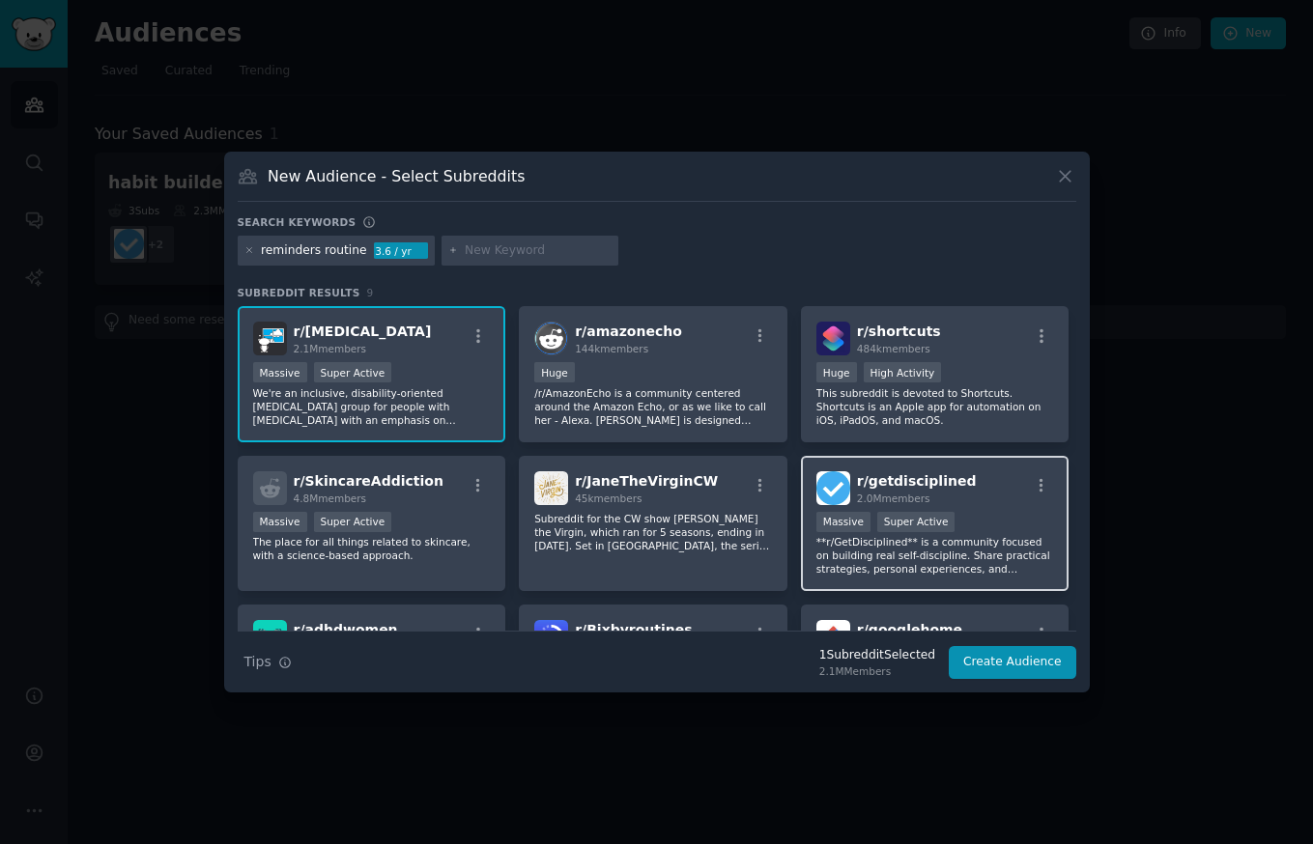
click at [1010, 551] on p "**r/GetDisciplined** is a community focused on building real self-discipline. S…" at bounding box center [935, 555] width 238 height 41
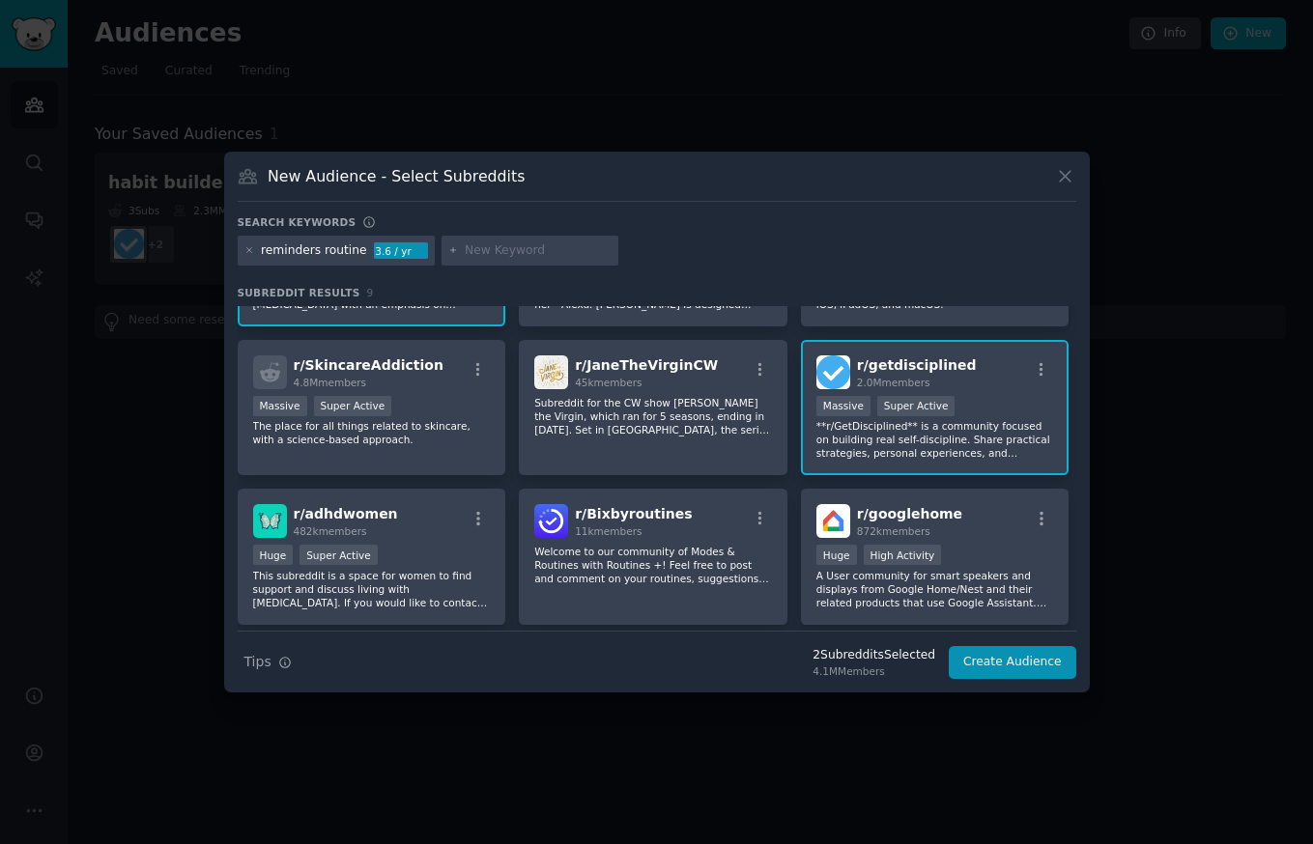
scroll to position [178, 0]
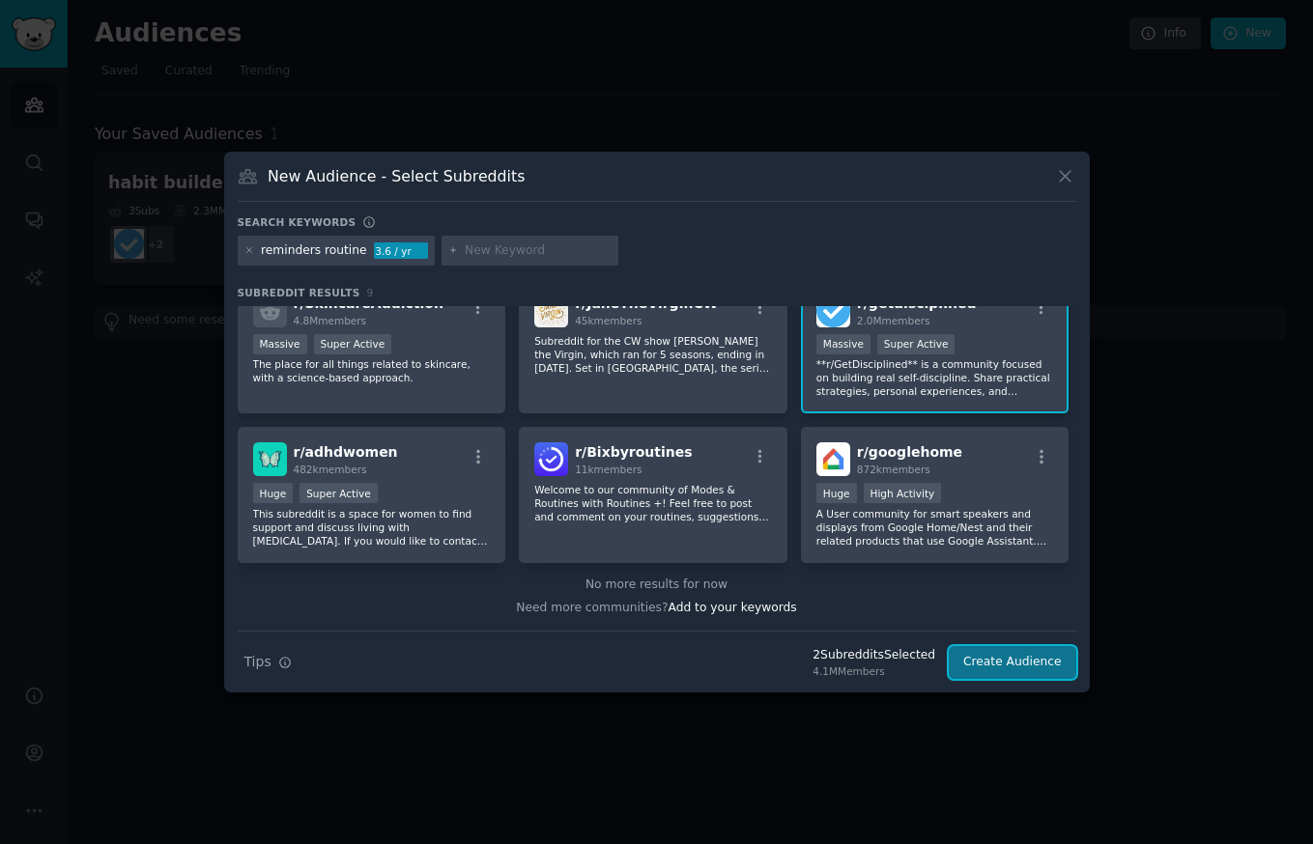
click at [1032, 671] on button "Create Audience" at bounding box center [1013, 662] width 128 height 33
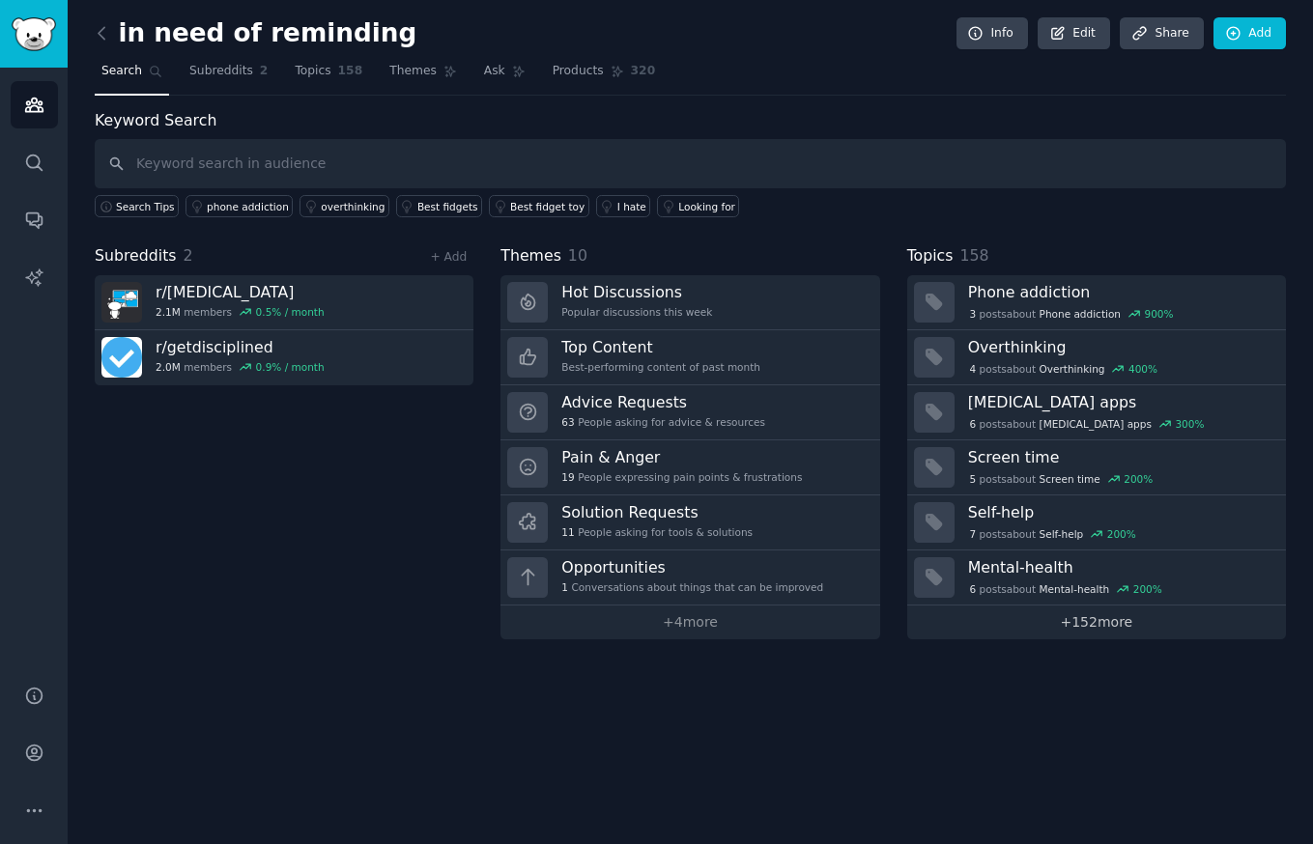
click at [1088, 624] on link "+ 152 more" at bounding box center [1096, 623] width 379 height 34
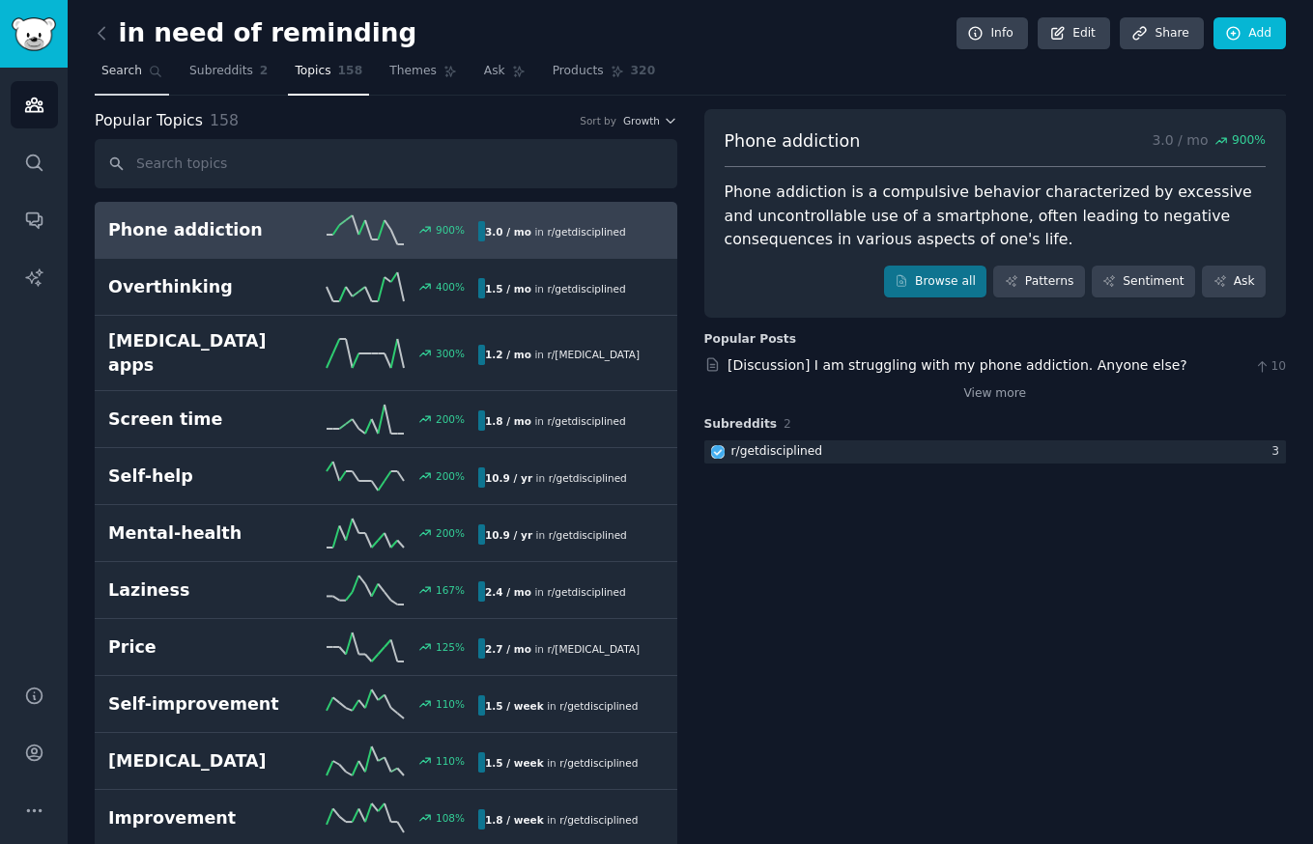
click at [112, 82] on link "Search" at bounding box center [132, 76] width 74 height 40
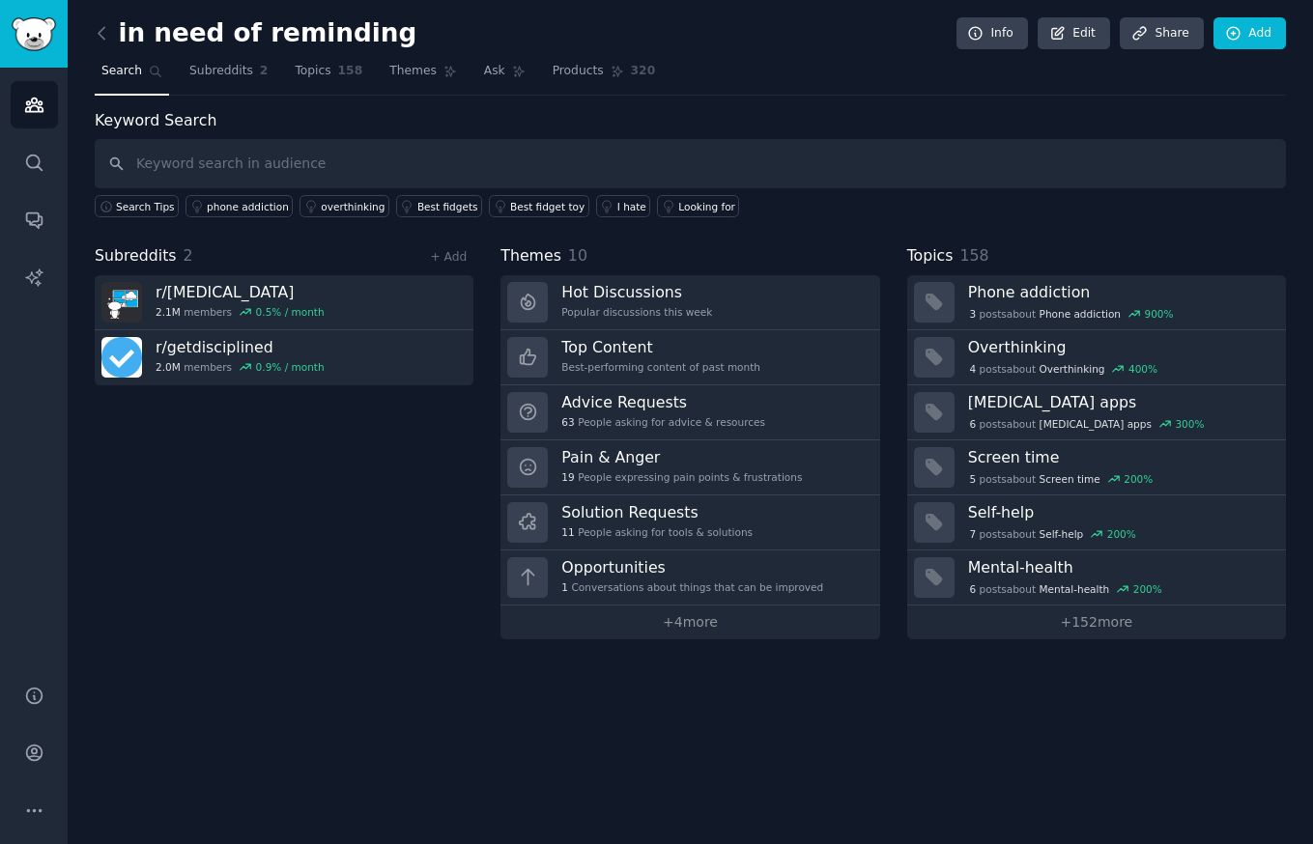
click at [272, 166] on input "text" at bounding box center [690, 163] width 1191 height 49
type input "morning reminder"
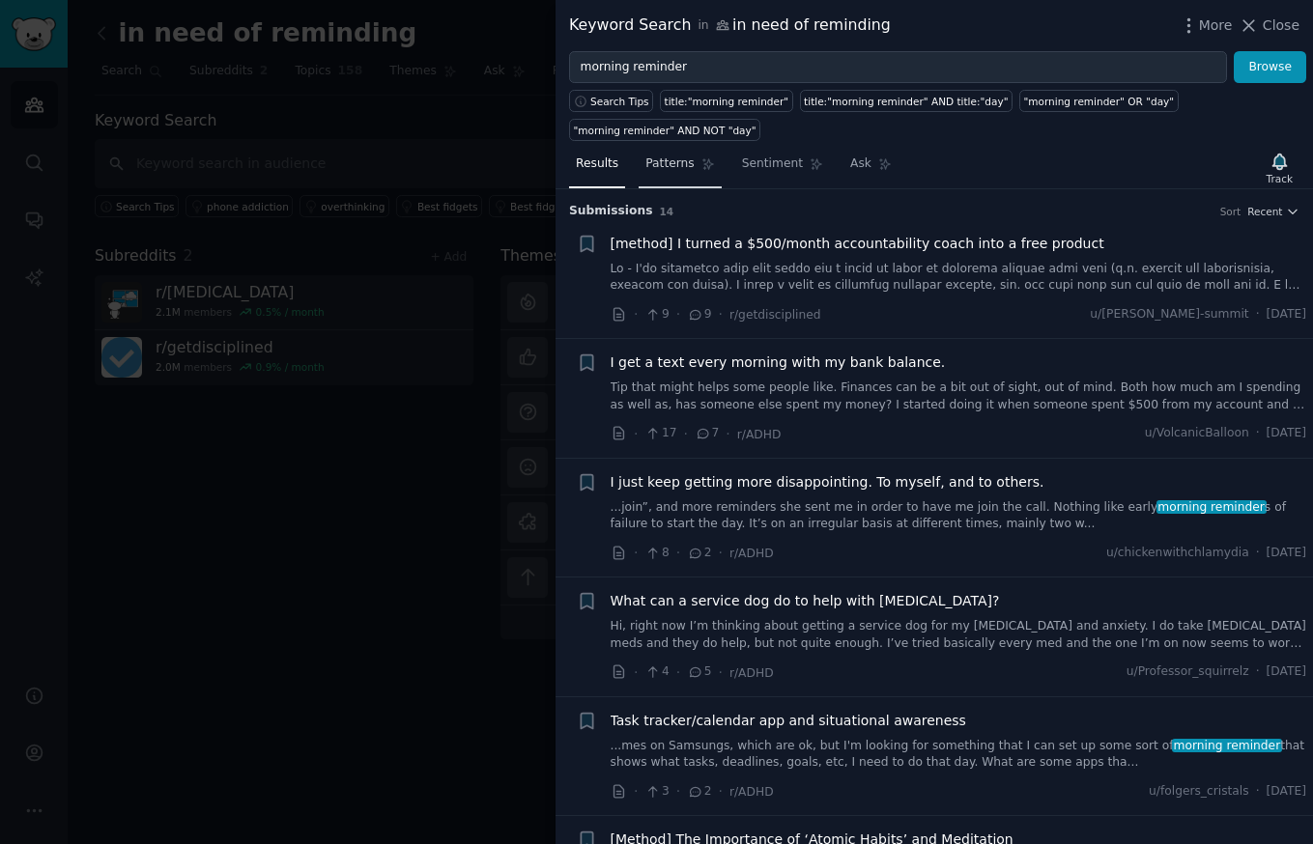
click at [668, 169] on span "Patterns" at bounding box center [669, 164] width 48 height 17
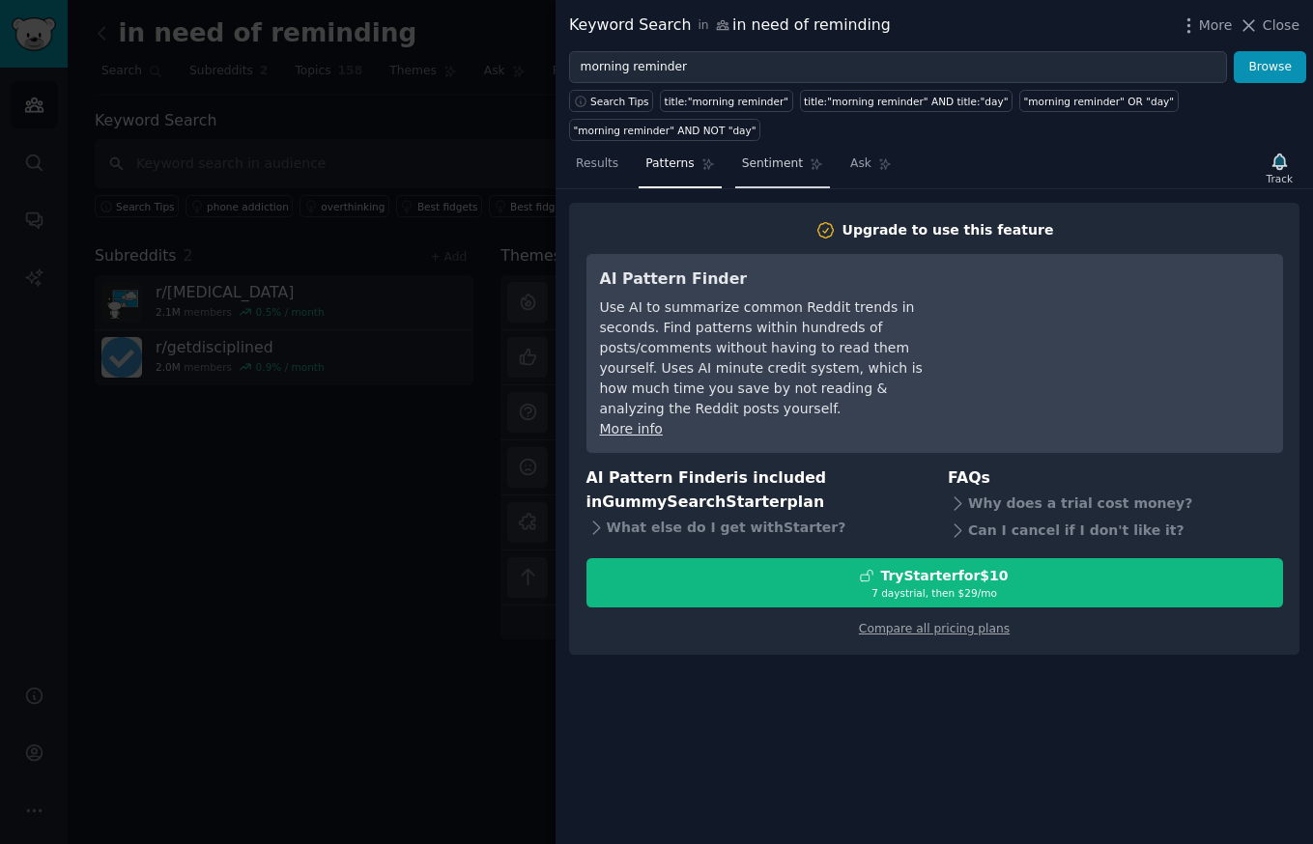
click at [752, 164] on span "Sentiment" at bounding box center [772, 164] width 61 height 17
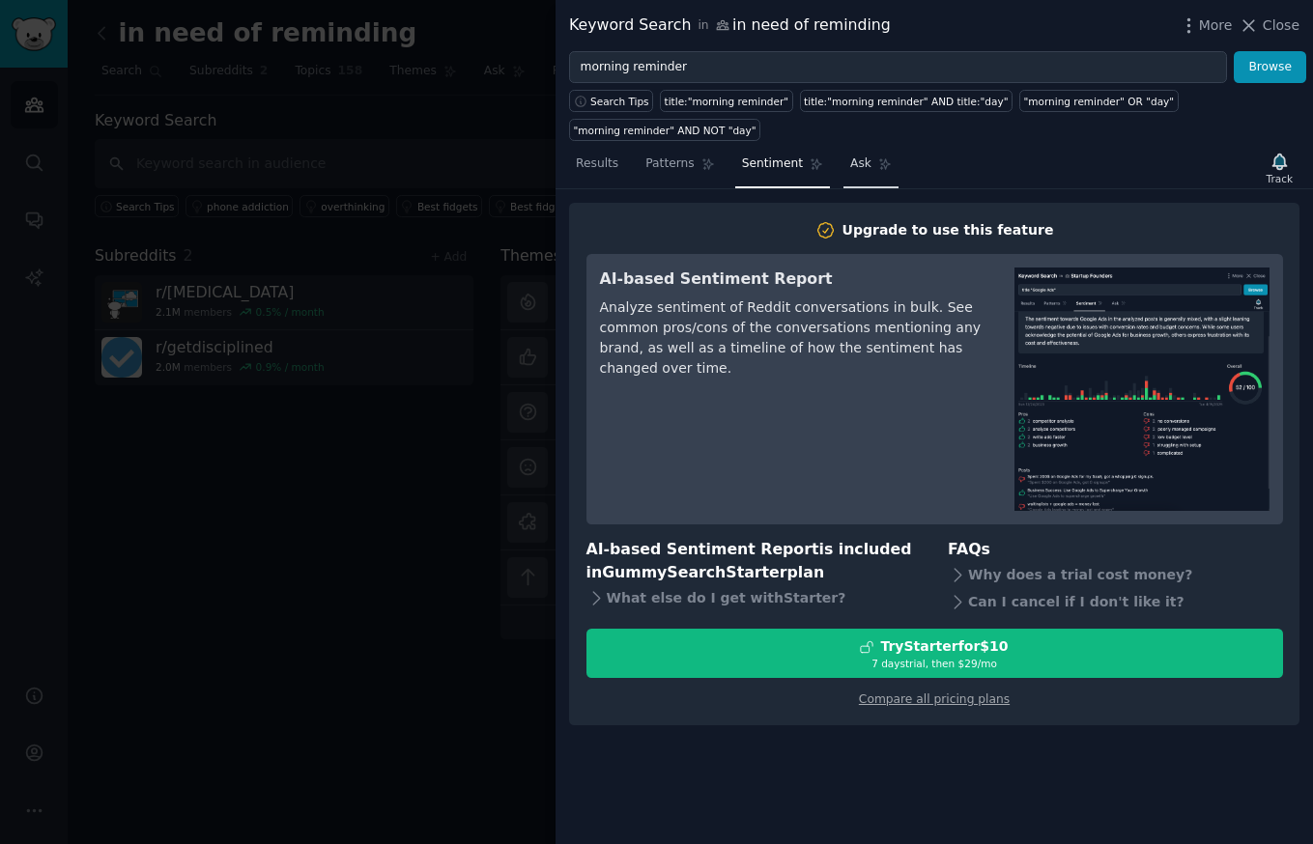
click at [853, 159] on span "Ask" at bounding box center [860, 164] width 21 height 17
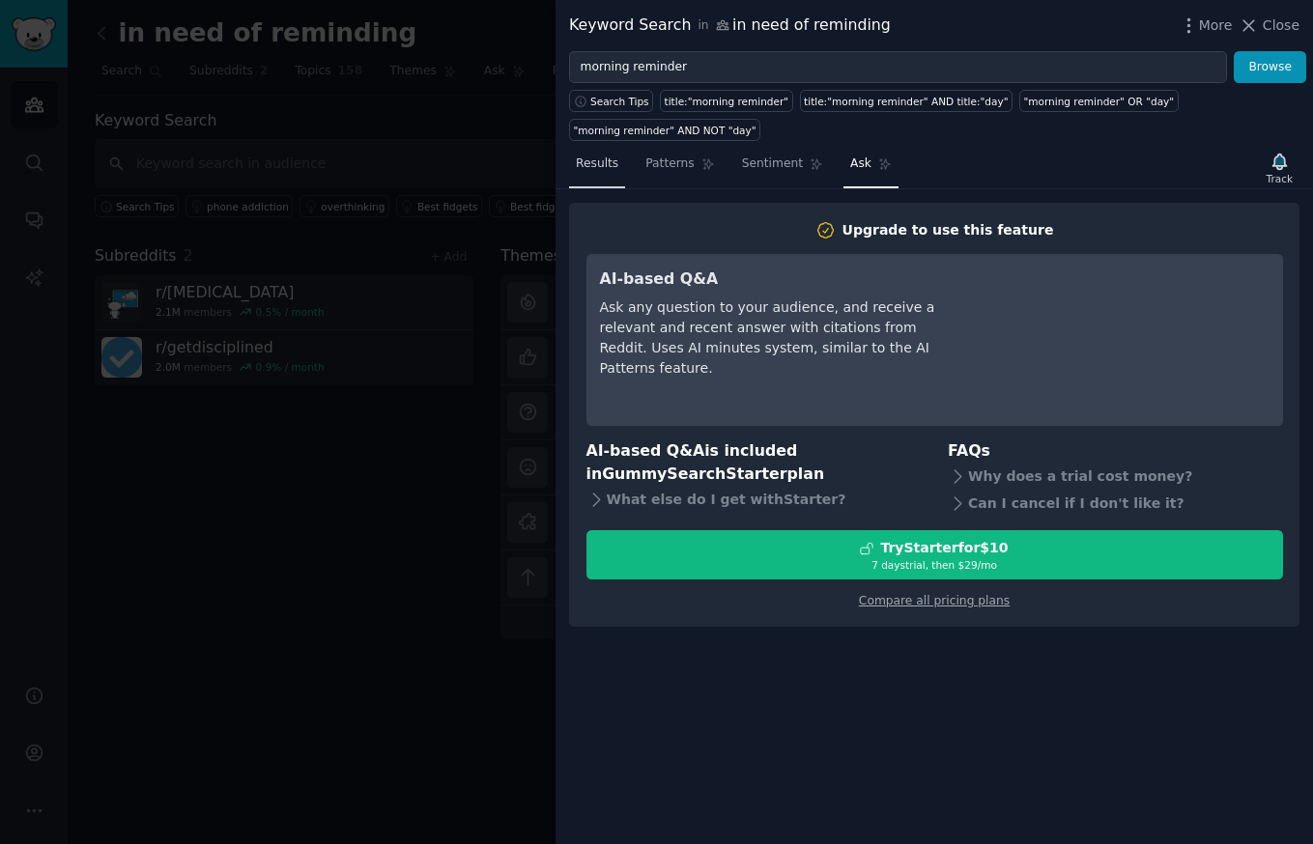
click at [595, 160] on span "Results" at bounding box center [597, 164] width 43 height 17
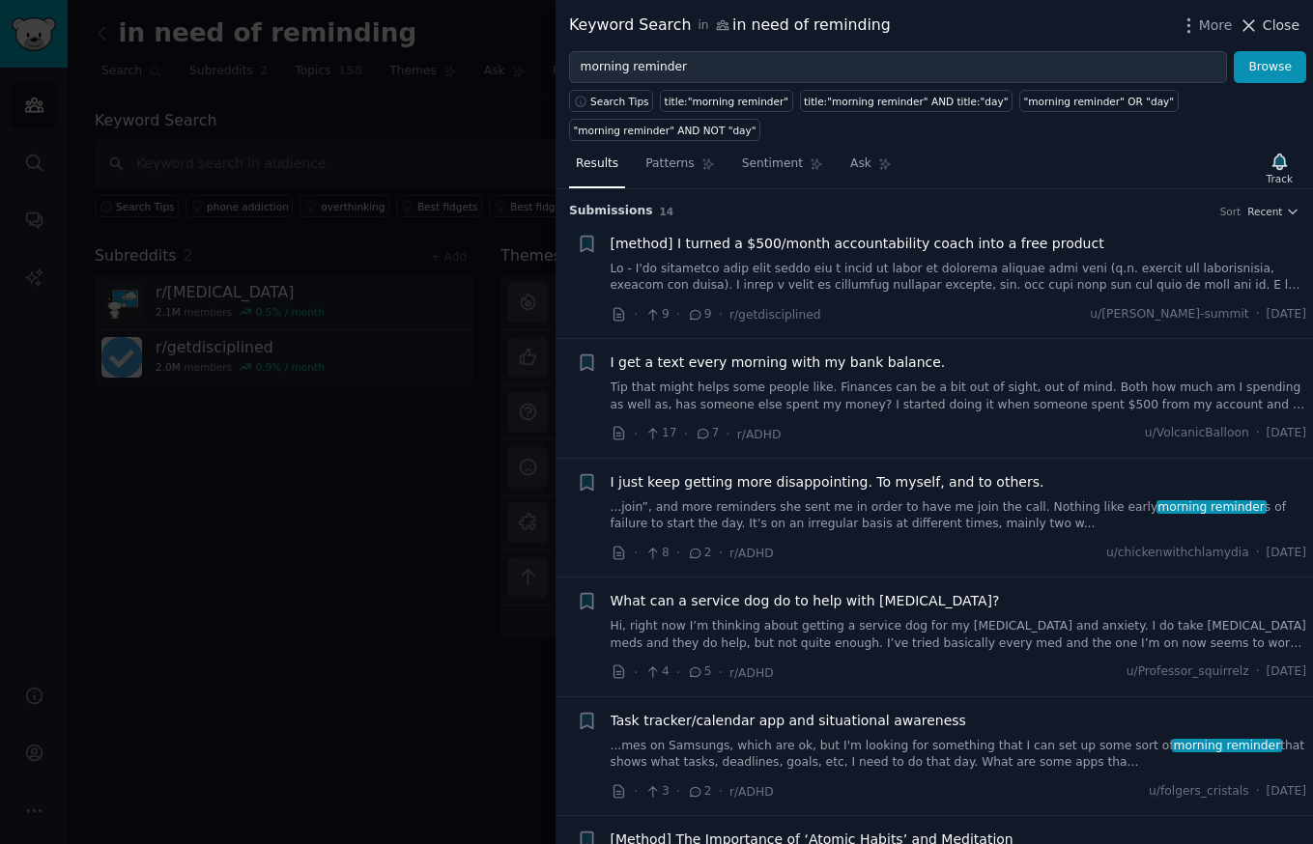
click at [1275, 28] on span "Close" at bounding box center [1280, 25] width 37 height 20
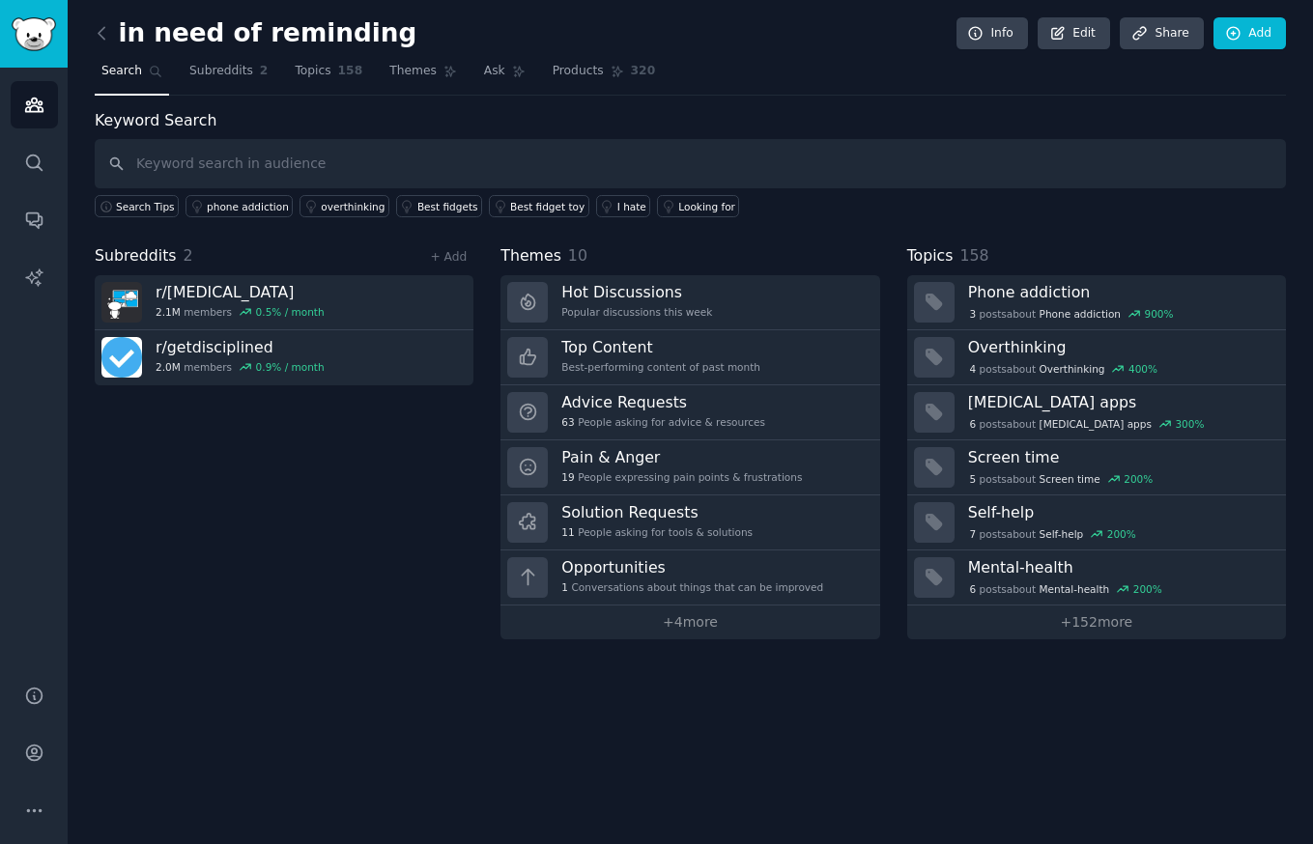
click at [338, 537] on div "Subreddits 2 + Add r/ [MEDICAL_DATA] 2.1M members 0.5 % / month r/ getdisciplin…" at bounding box center [284, 441] width 379 height 395
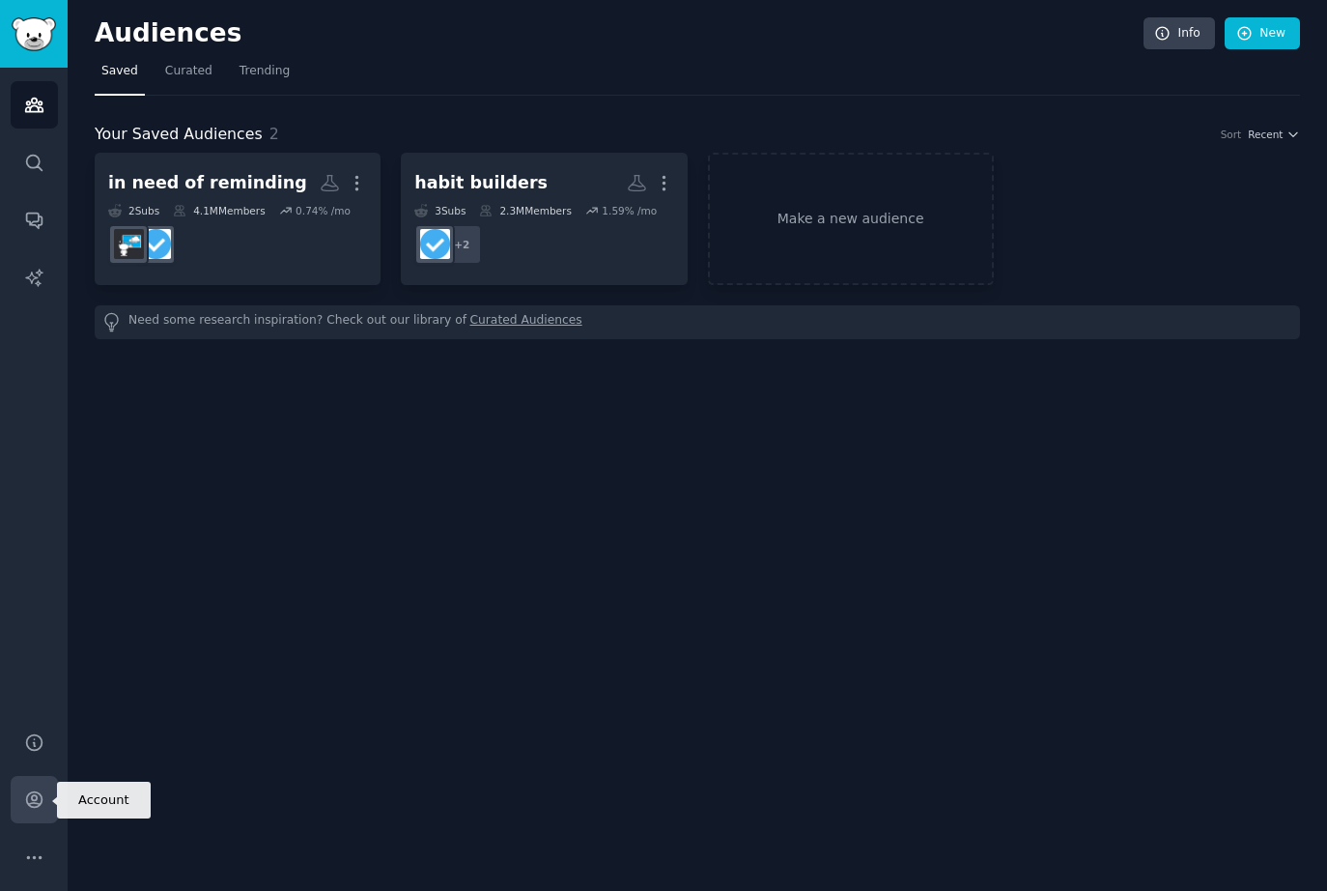
click at [28, 798] on icon "Sidebar" at bounding box center [34, 799] width 20 height 20
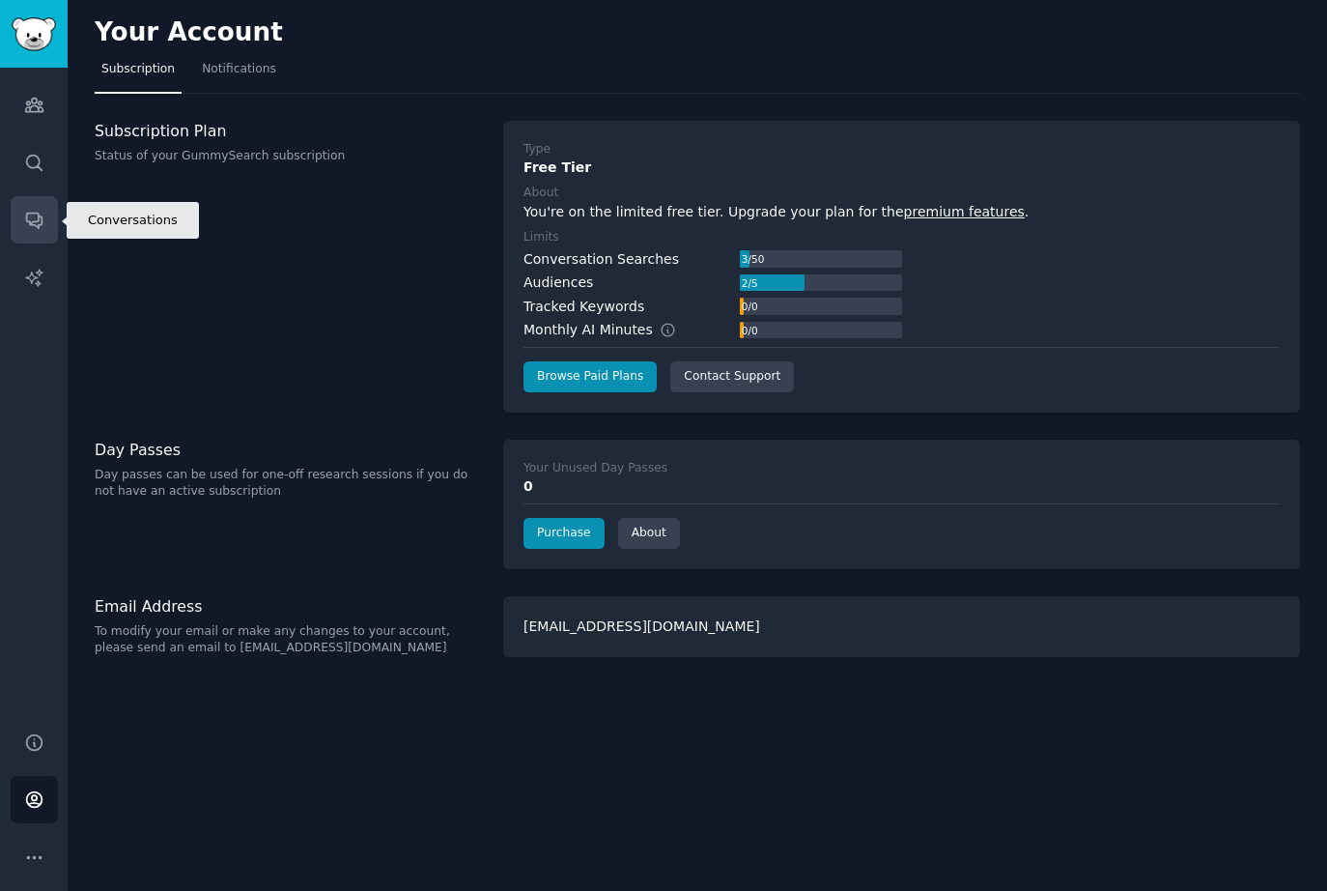
click at [35, 231] on link "Conversations" at bounding box center [34, 219] width 47 height 47
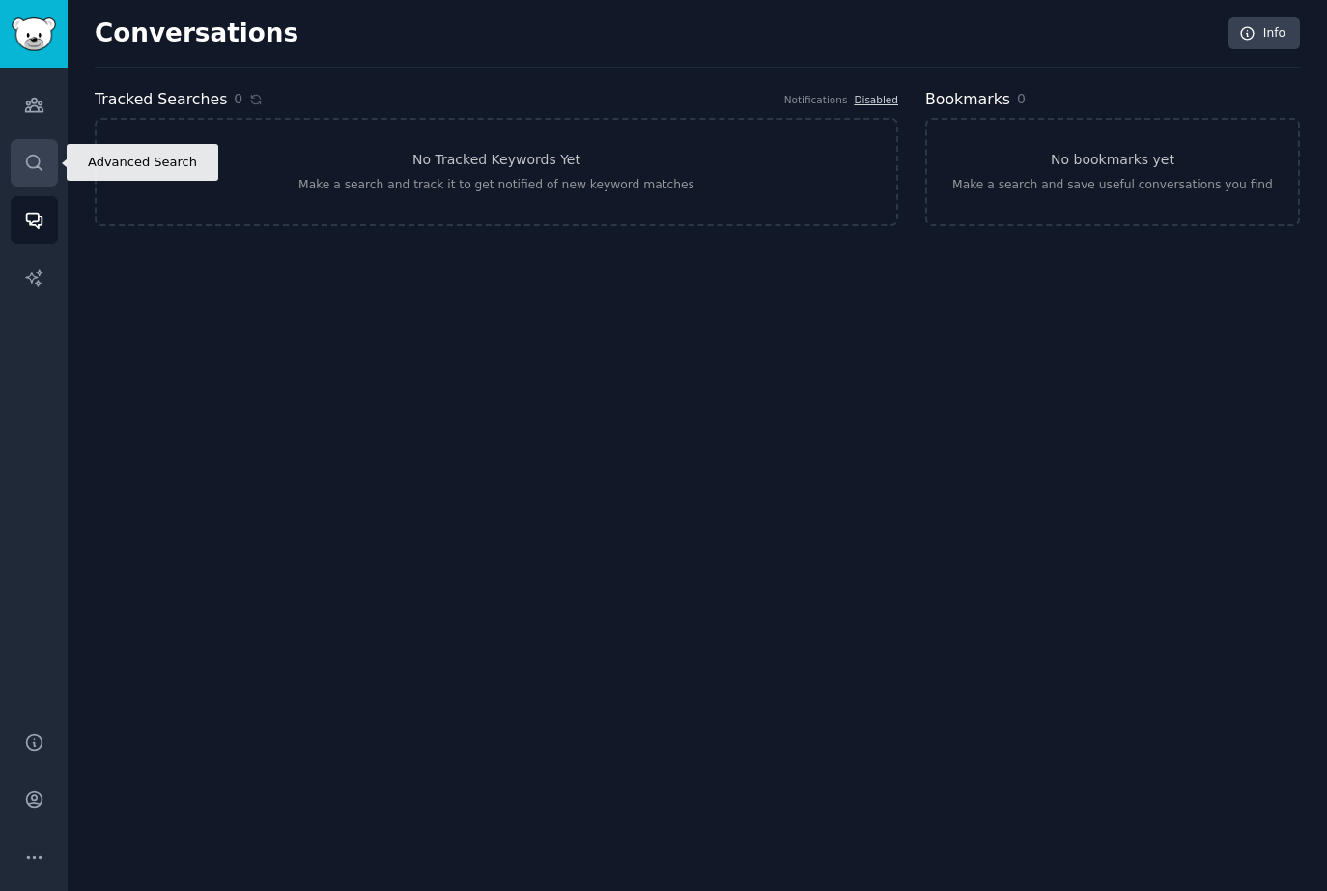
click at [44, 171] on link "Search" at bounding box center [34, 162] width 47 height 47
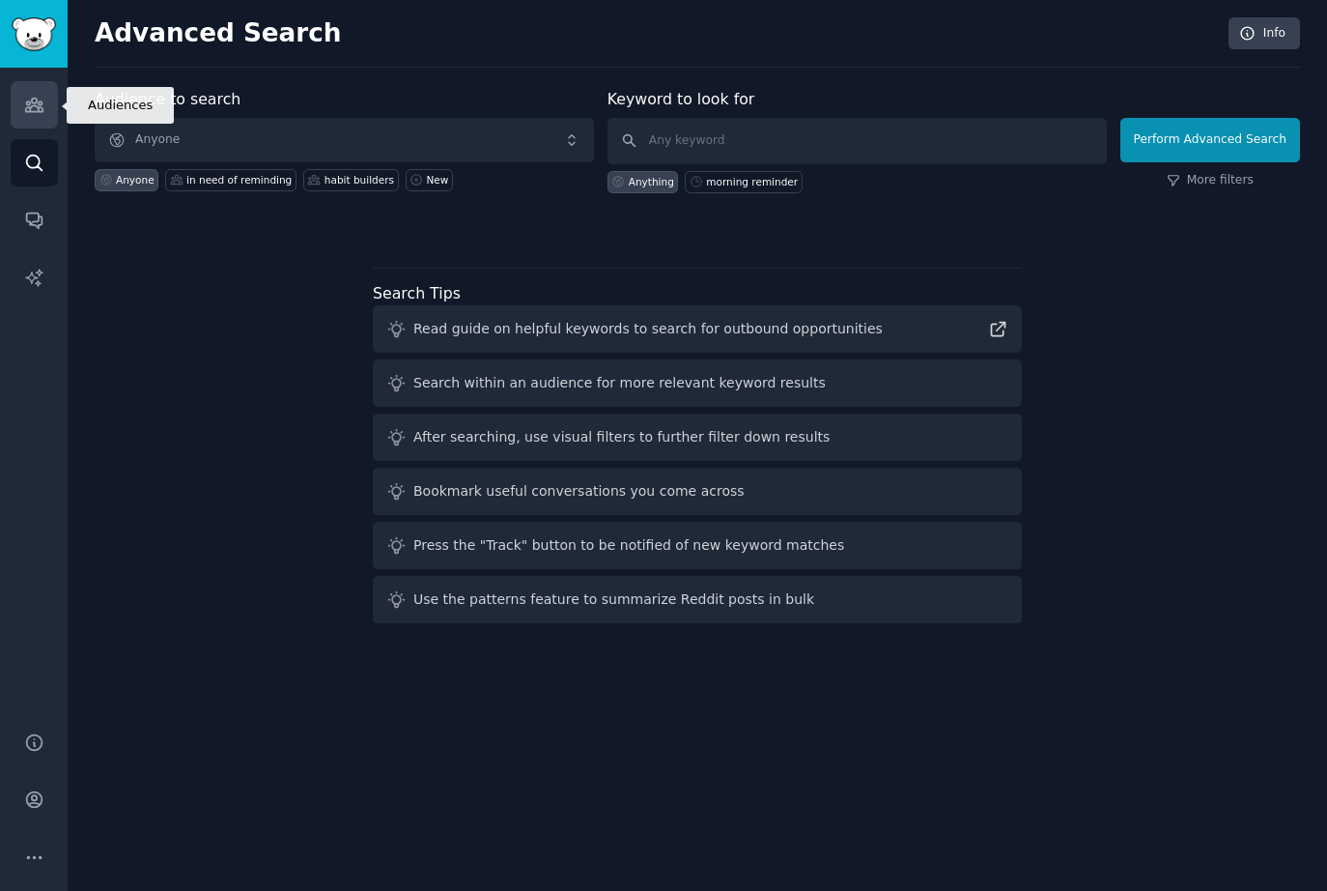
click at [40, 113] on icon "Sidebar" at bounding box center [34, 105] width 20 height 20
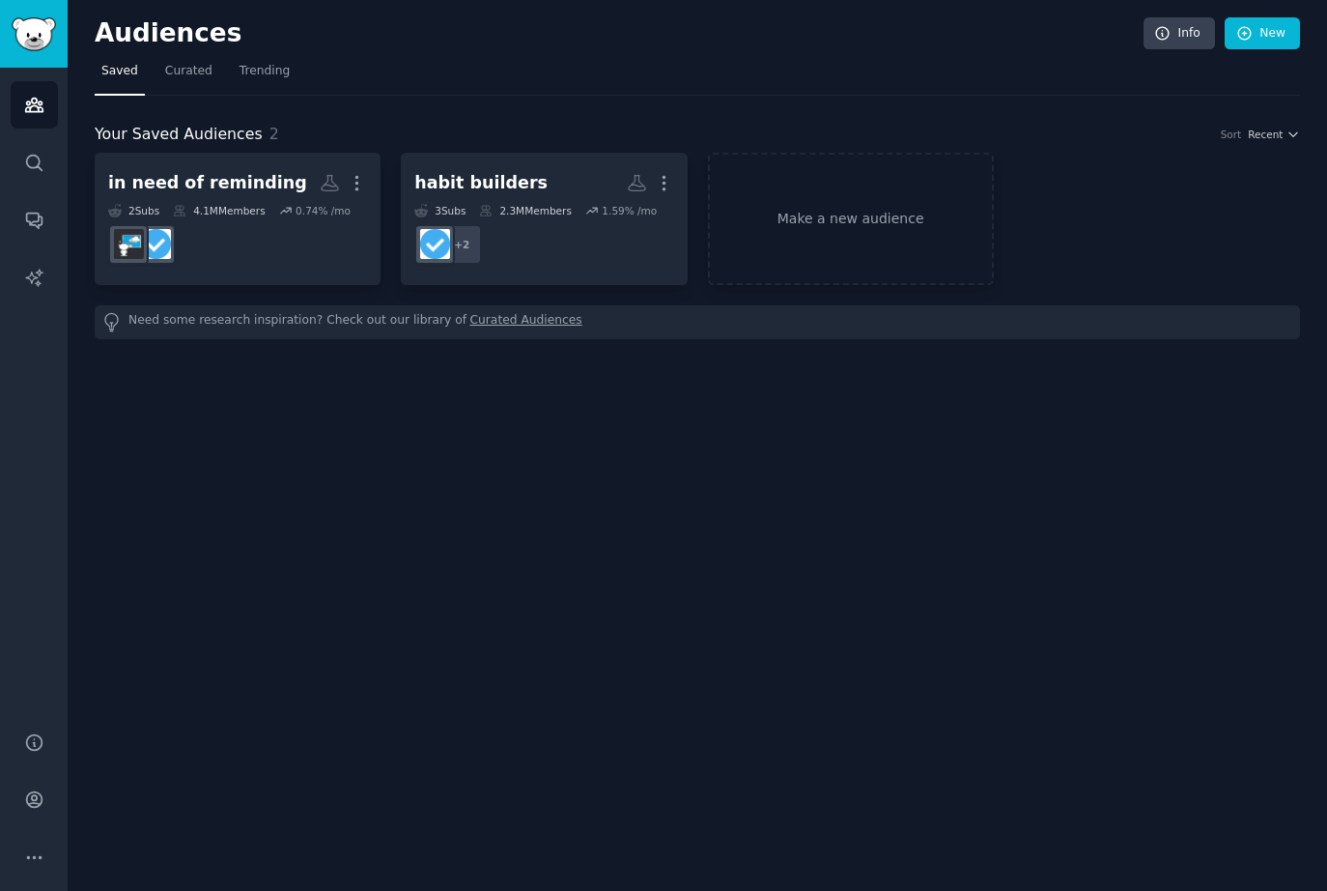
click at [475, 324] on link "Curated Audiences" at bounding box center [526, 322] width 112 height 20
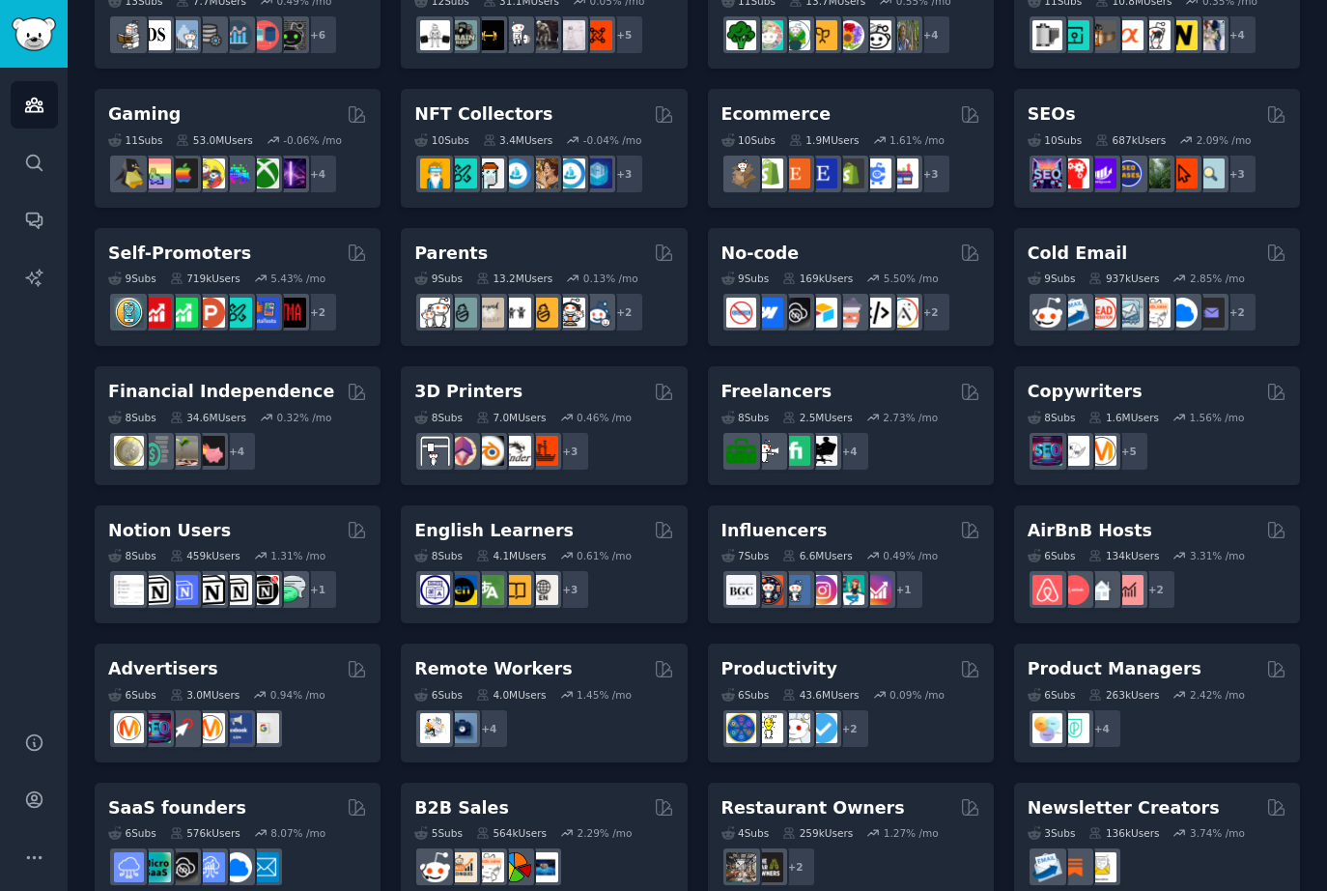
scroll to position [655, 0]
